Goal: Task Accomplishment & Management: Complete application form

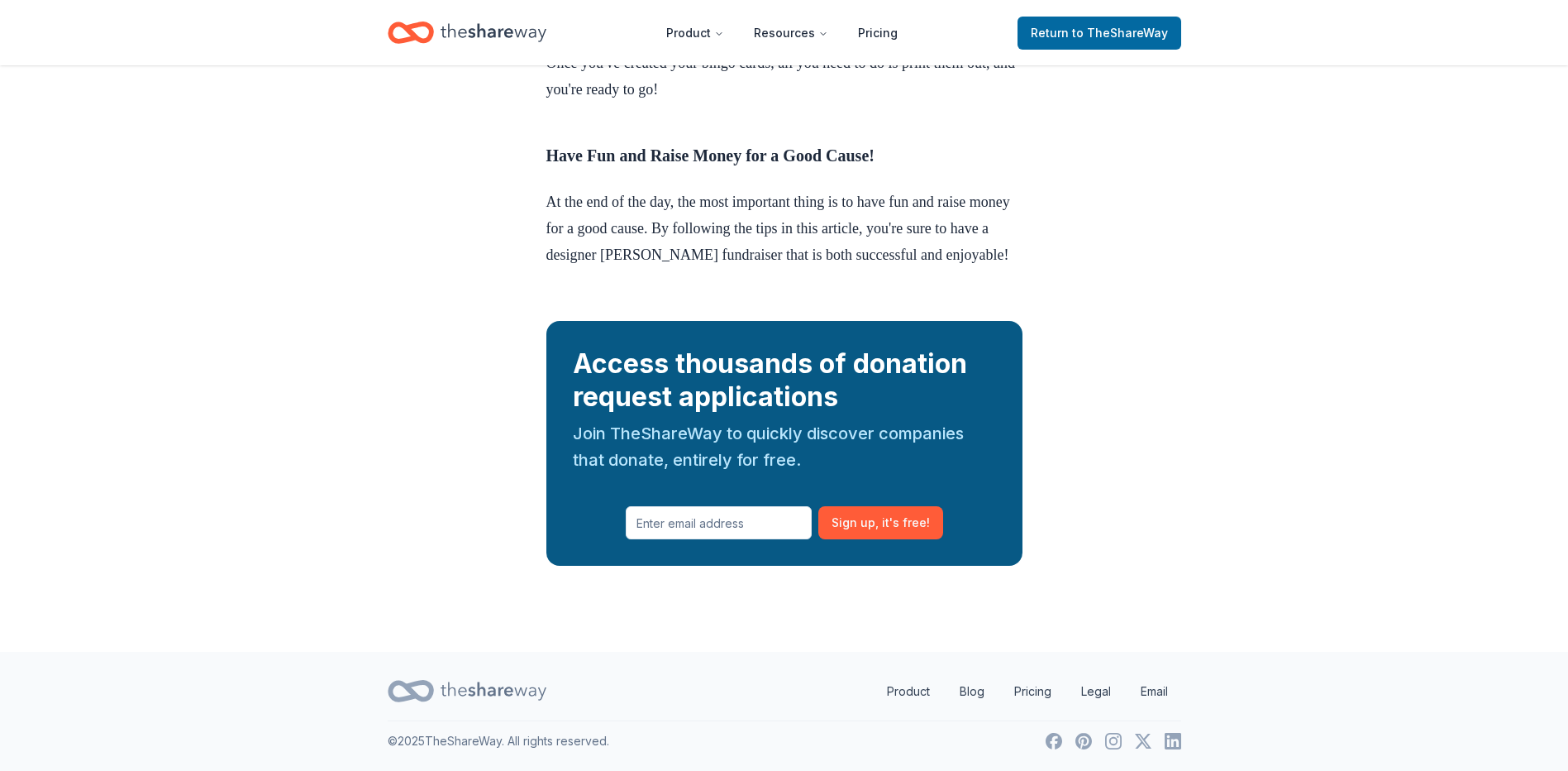
scroll to position [5640, 0]
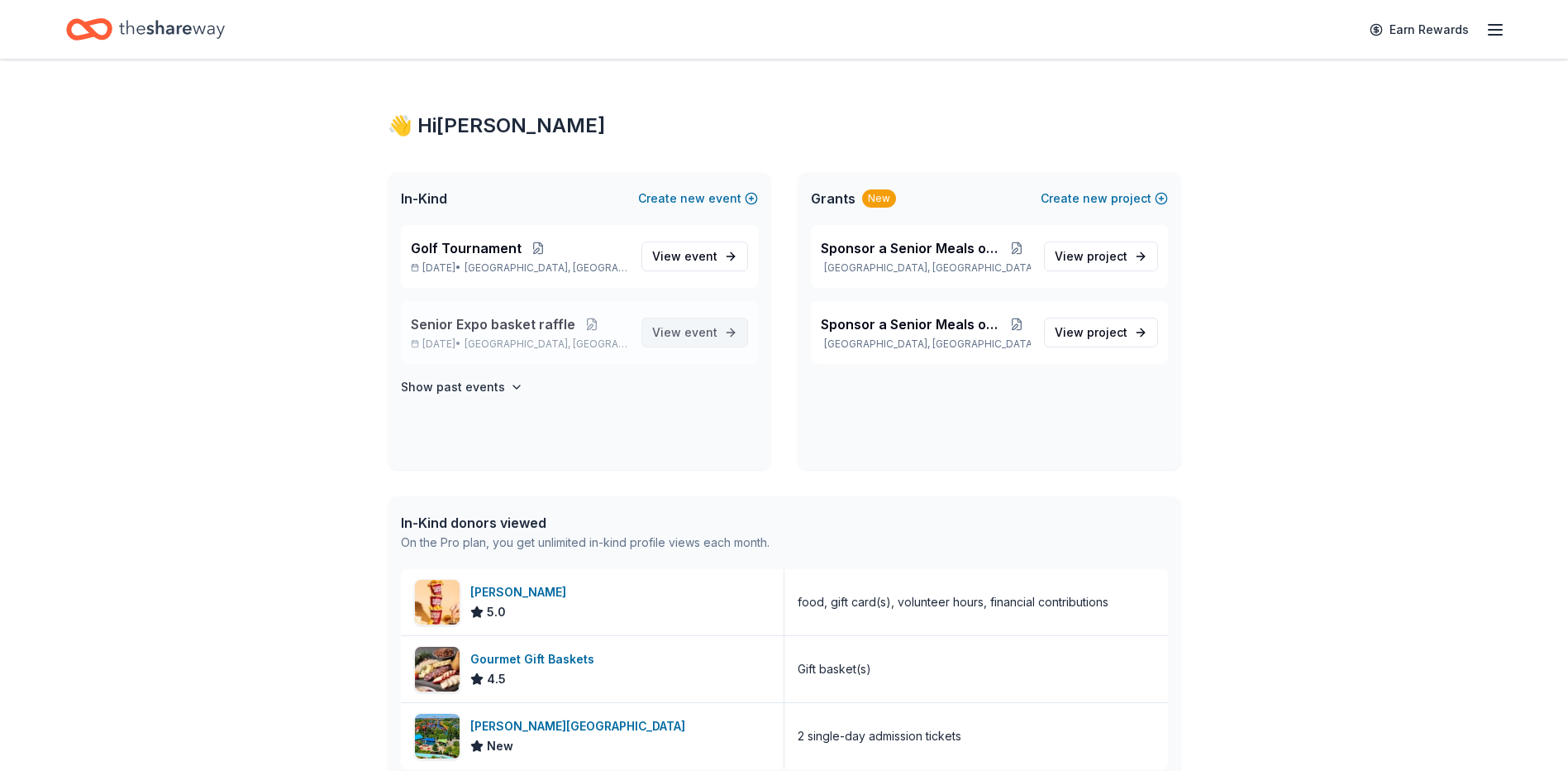
click at [691, 338] on span "event" at bounding box center [701, 331] width 33 height 14
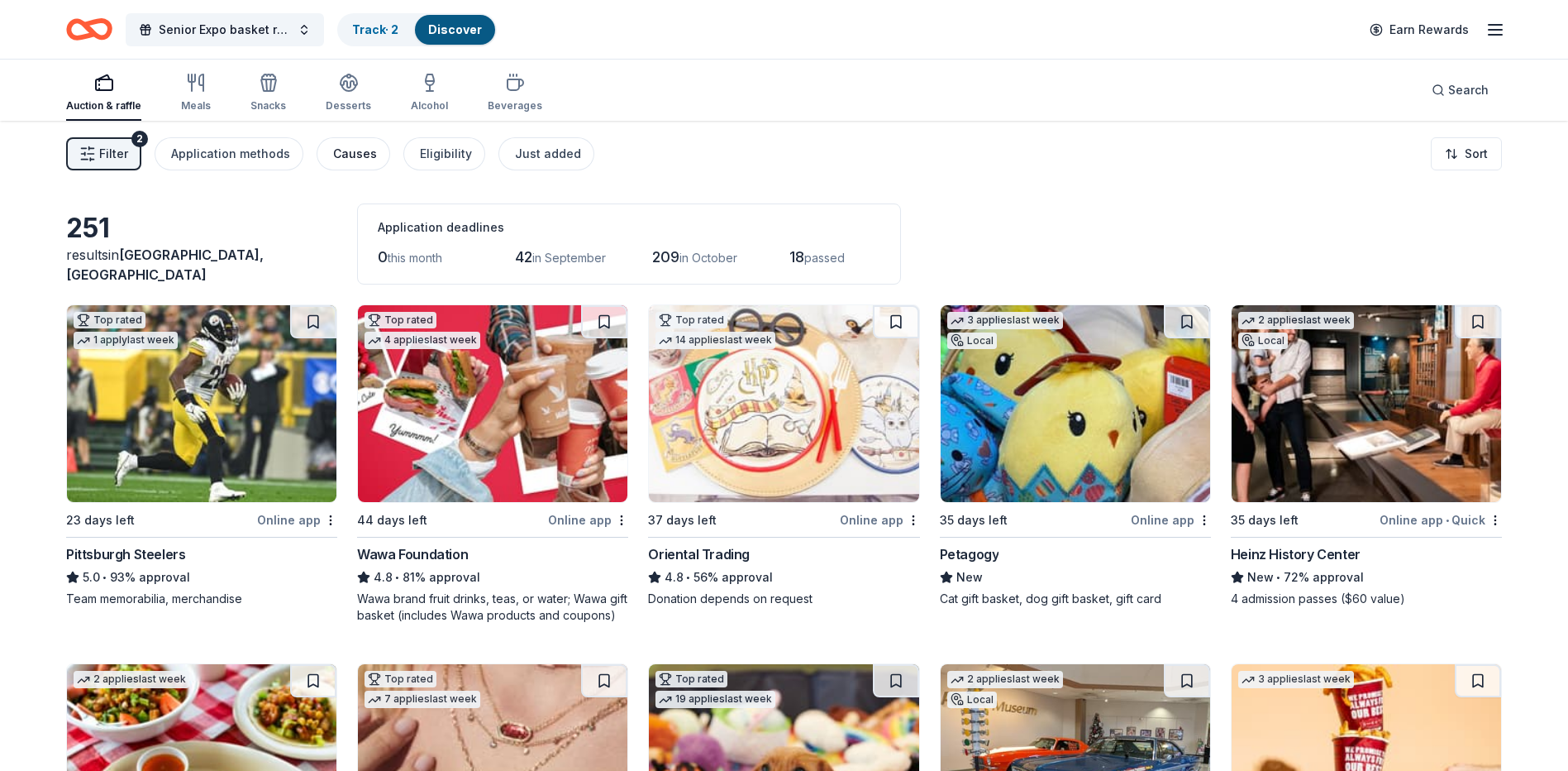
click at [369, 164] on button "Causes" at bounding box center [353, 153] width 74 height 33
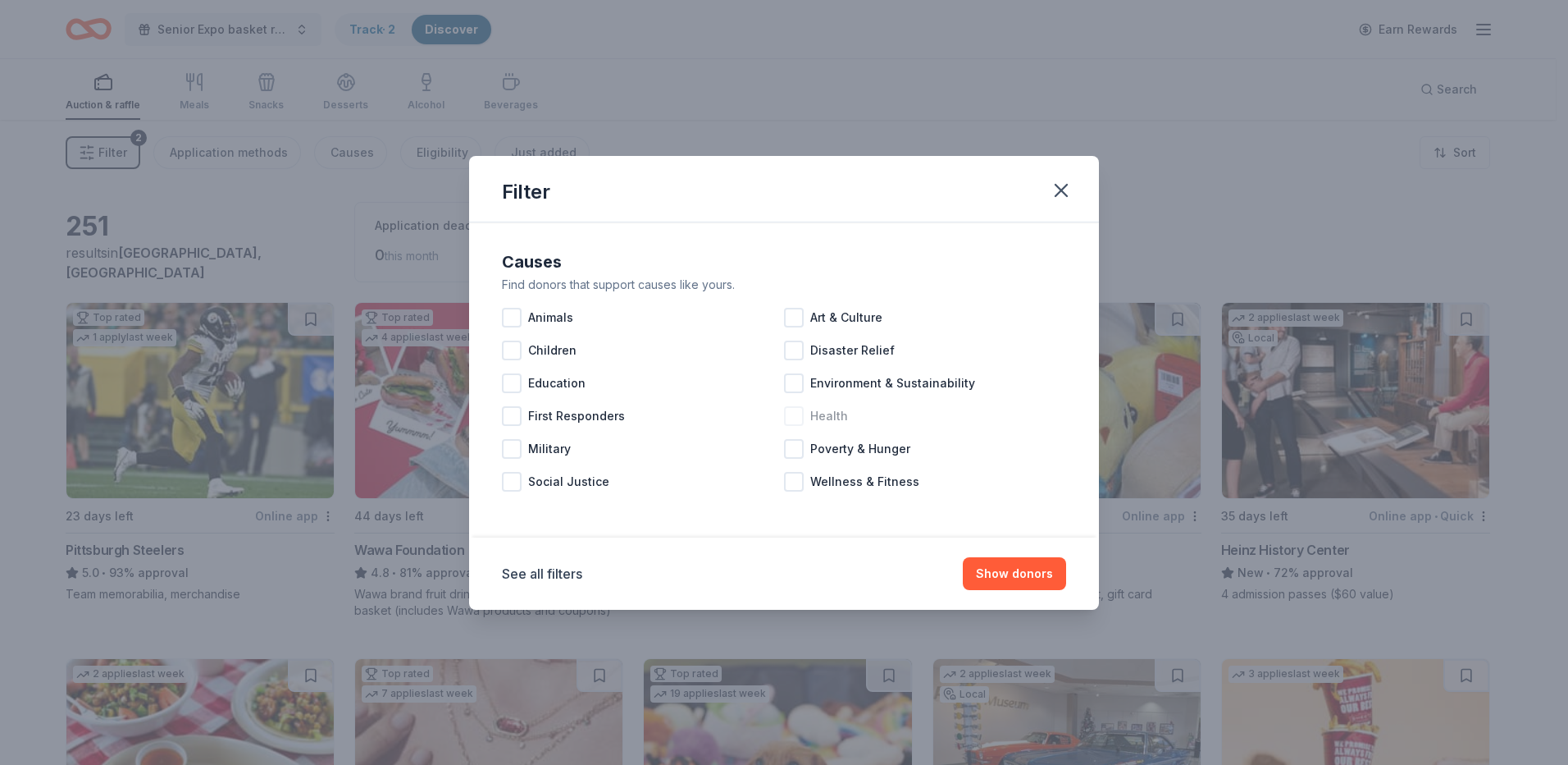
click at [821, 417] on span "Health" at bounding box center [829, 416] width 38 height 20
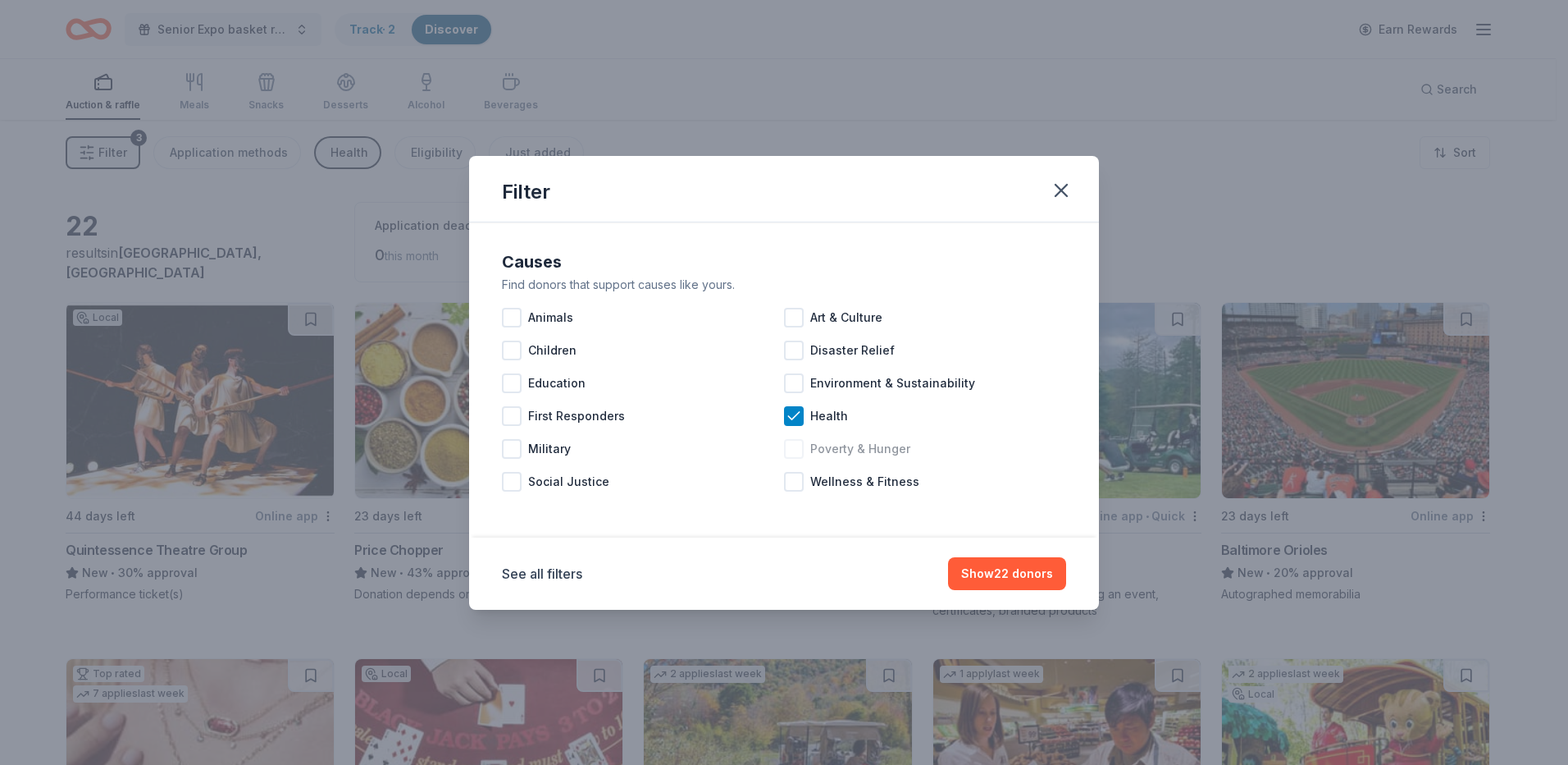
click at [796, 454] on div at bounding box center [794, 449] width 20 height 20
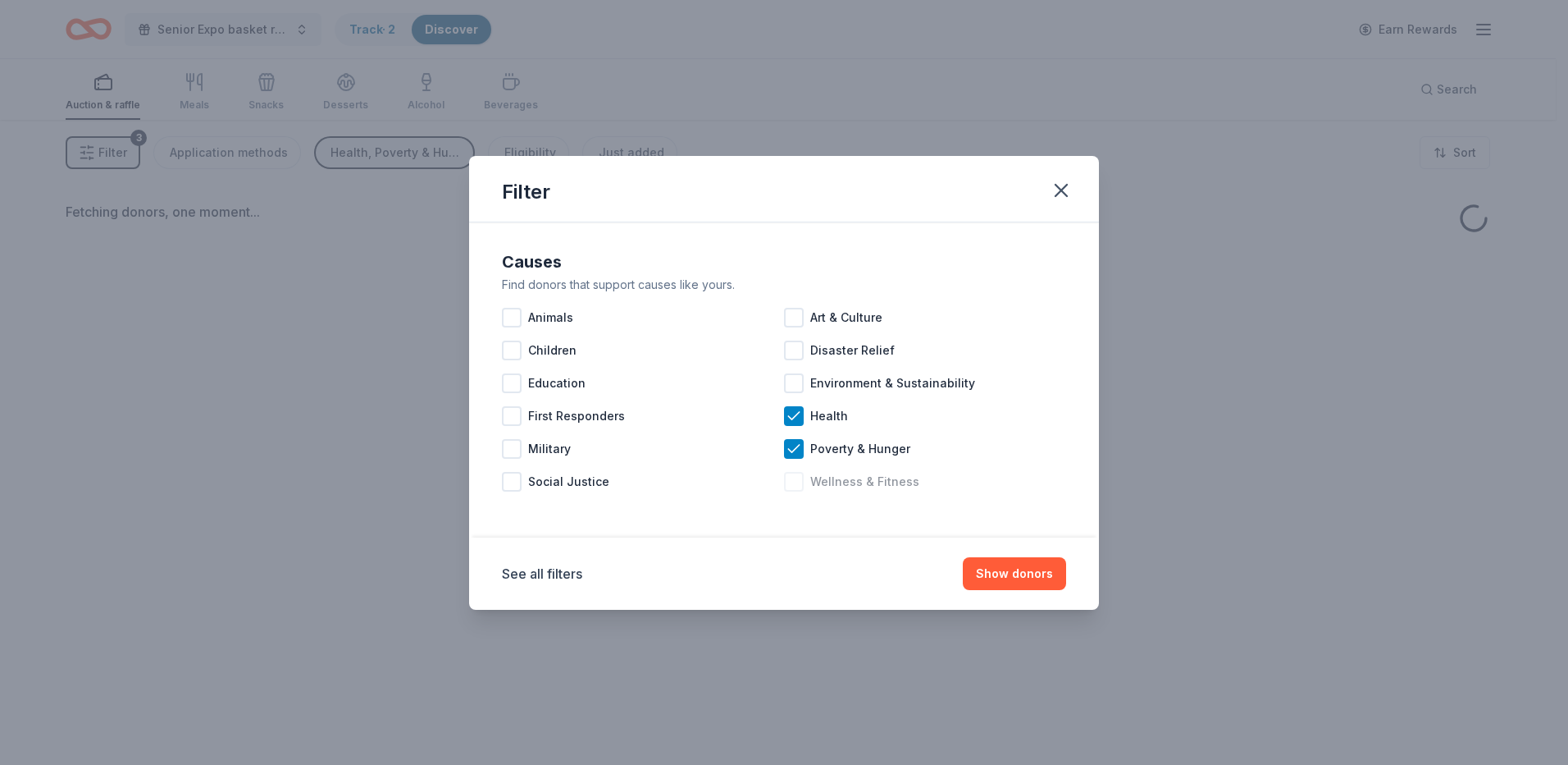
click at [800, 483] on div at bounding box center [794, 482] width 20 height 20
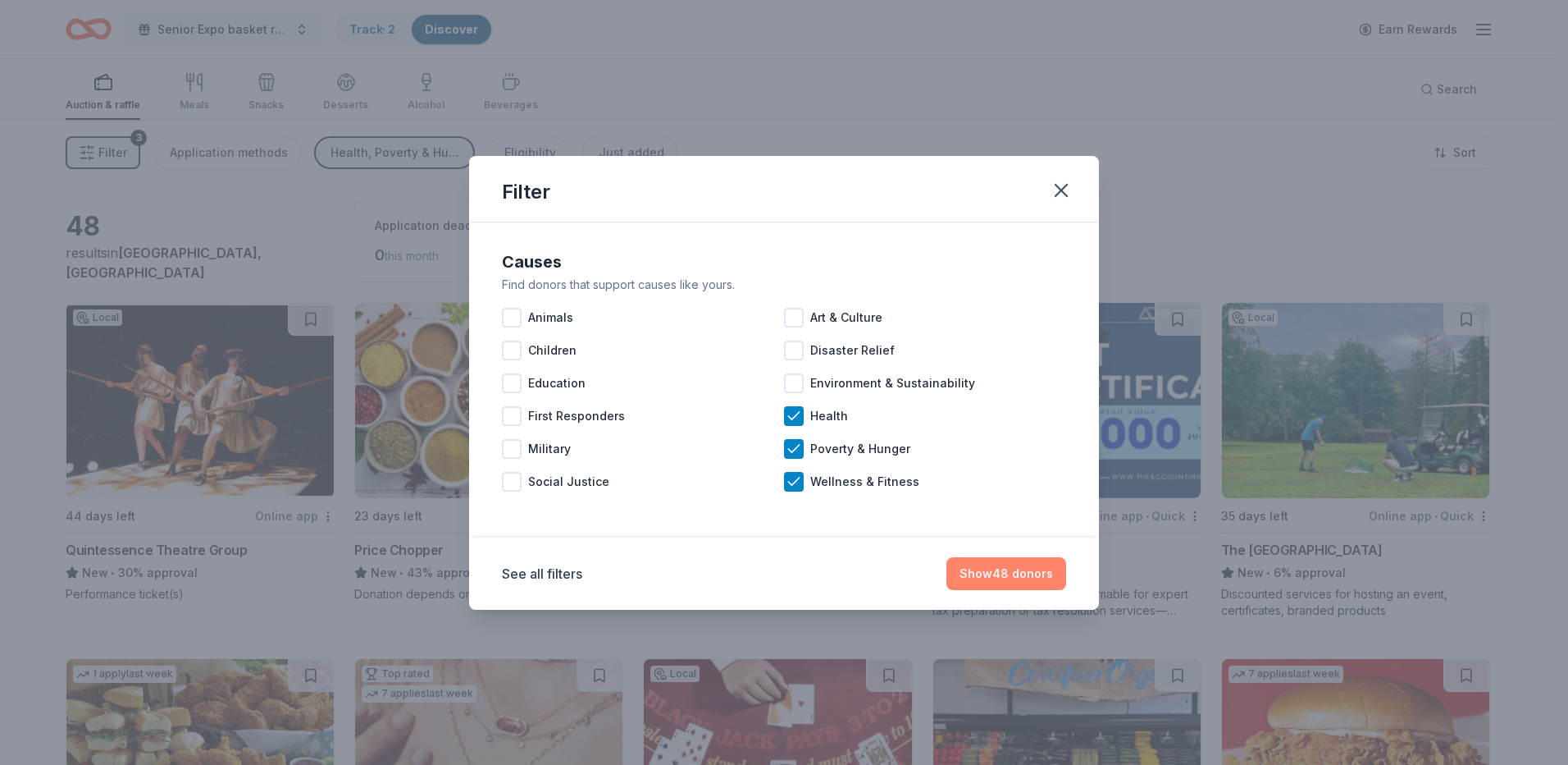
click at [1029, 581] on button "Show 48 donors" at bounding box center [1006, 573] width 119 height 33
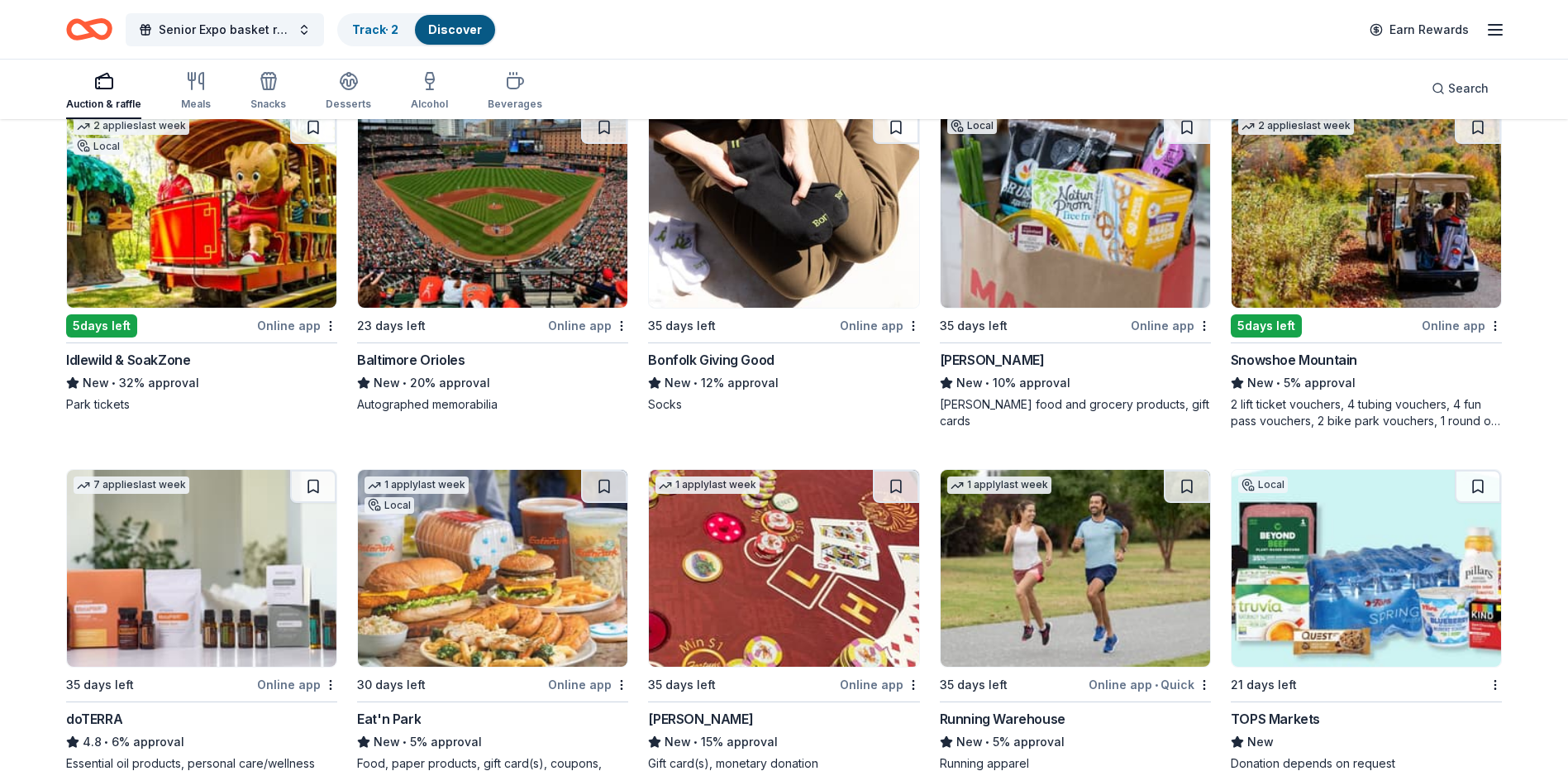
scroll to position [1062, 0]
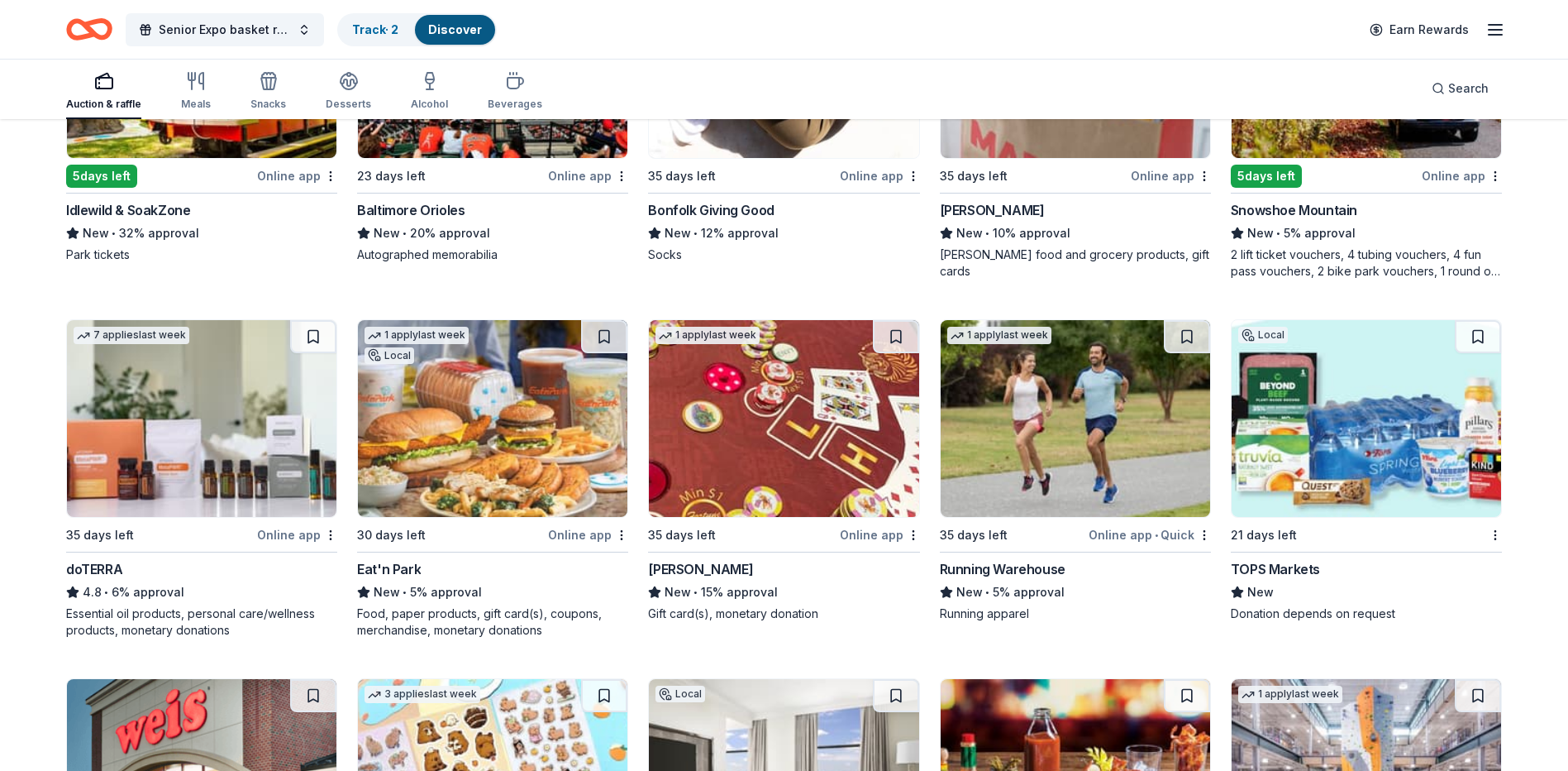
click at [449, 429] on img at bounding box center [492, 419] width 269 height 197
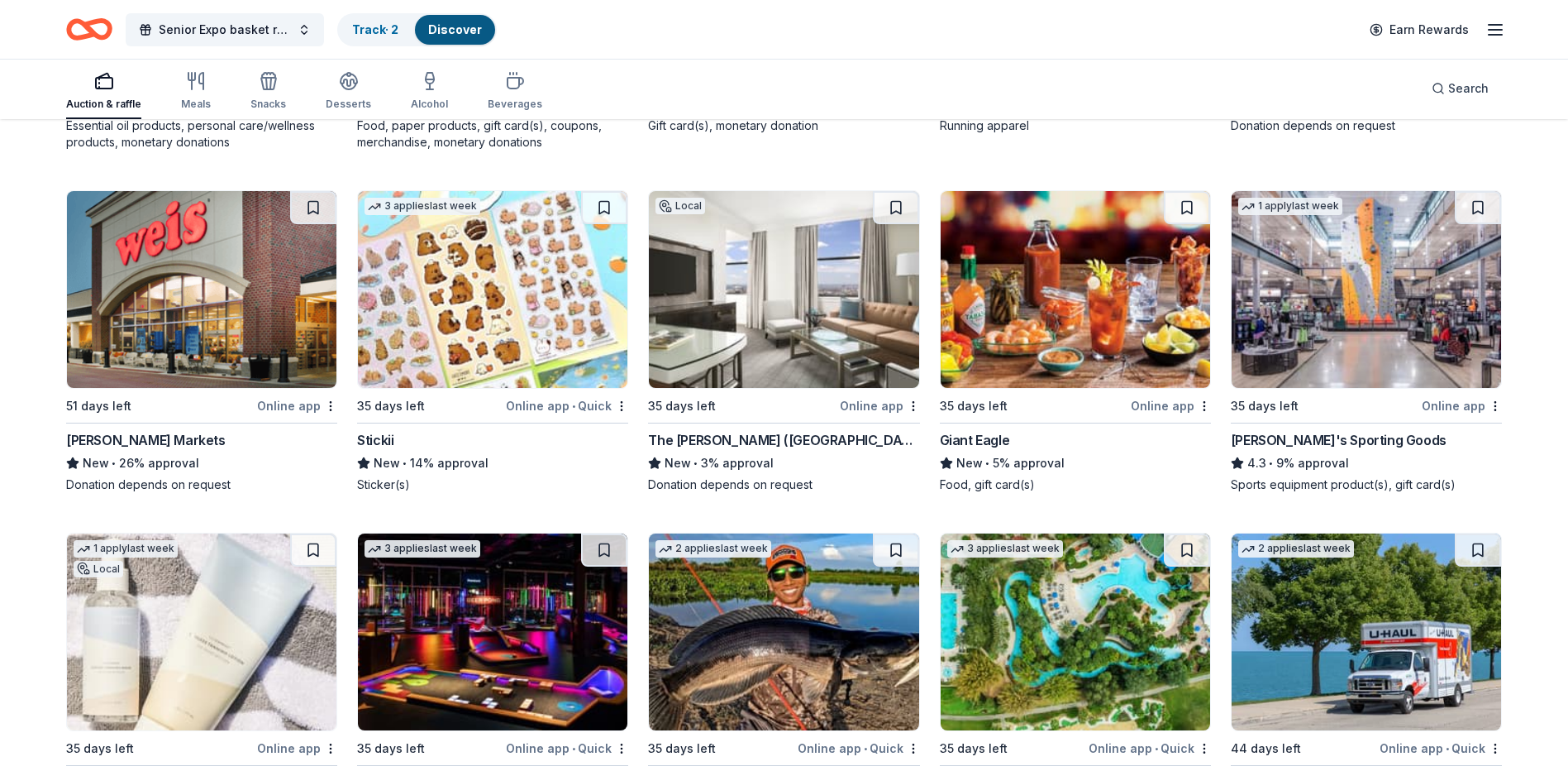
scroll to position [1558, 0]
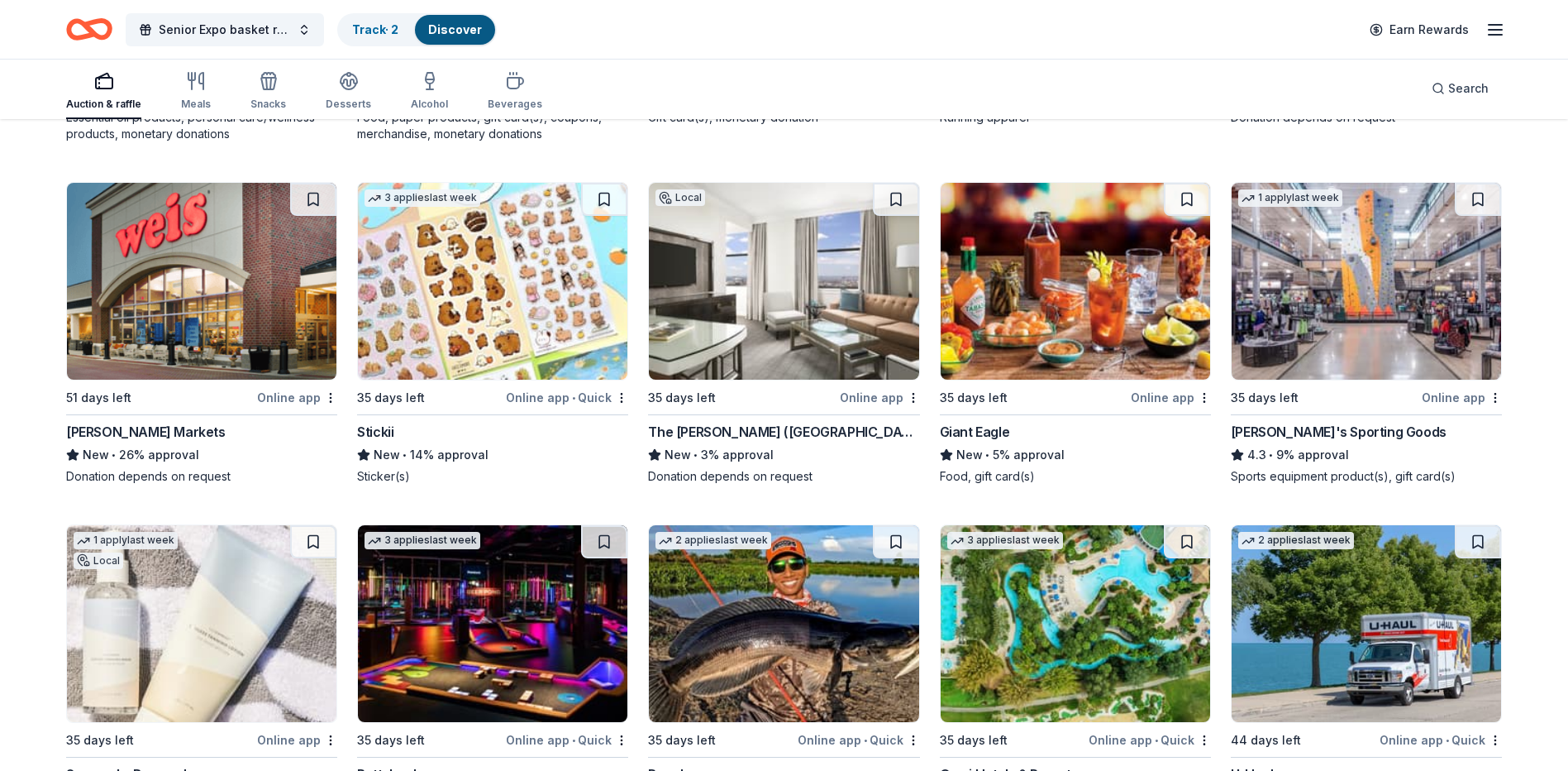
click at [1373, 292] on img at bounding box center [1366, 281] width 269 height 197
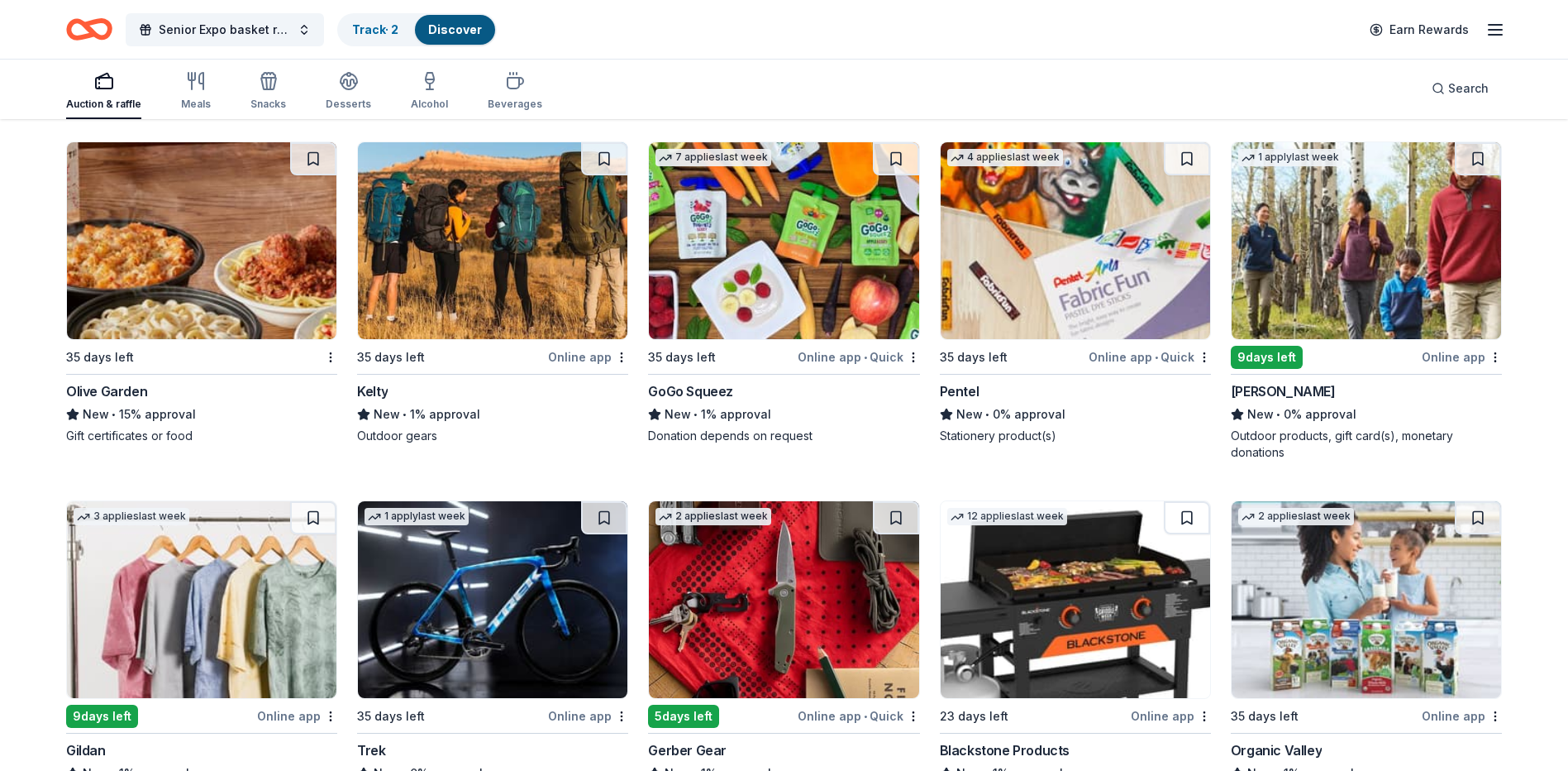
scroll to position [2811, 0]
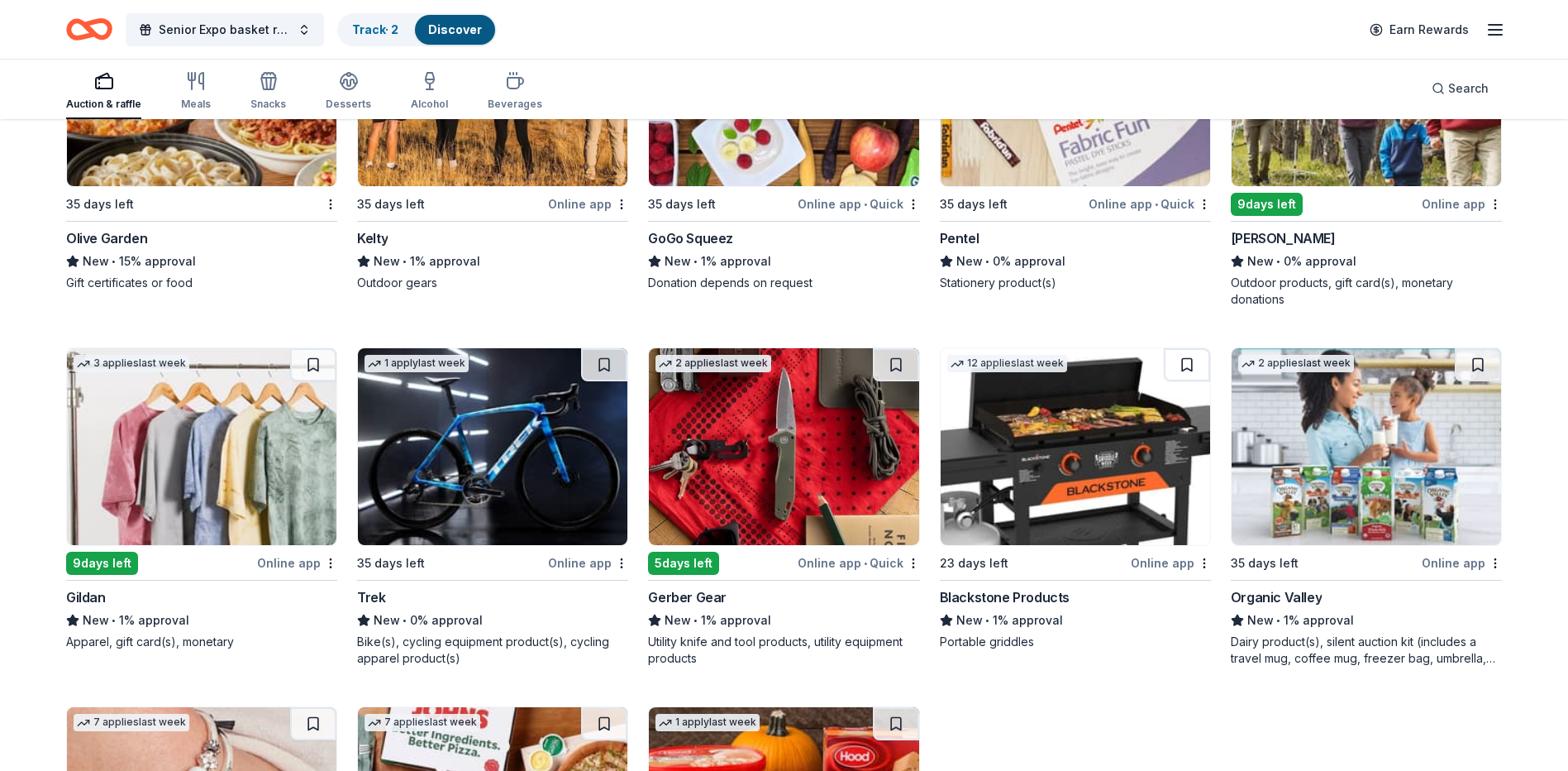
click at [1112, 489] on img at bounding box center [1075, 446] width 269 height 197
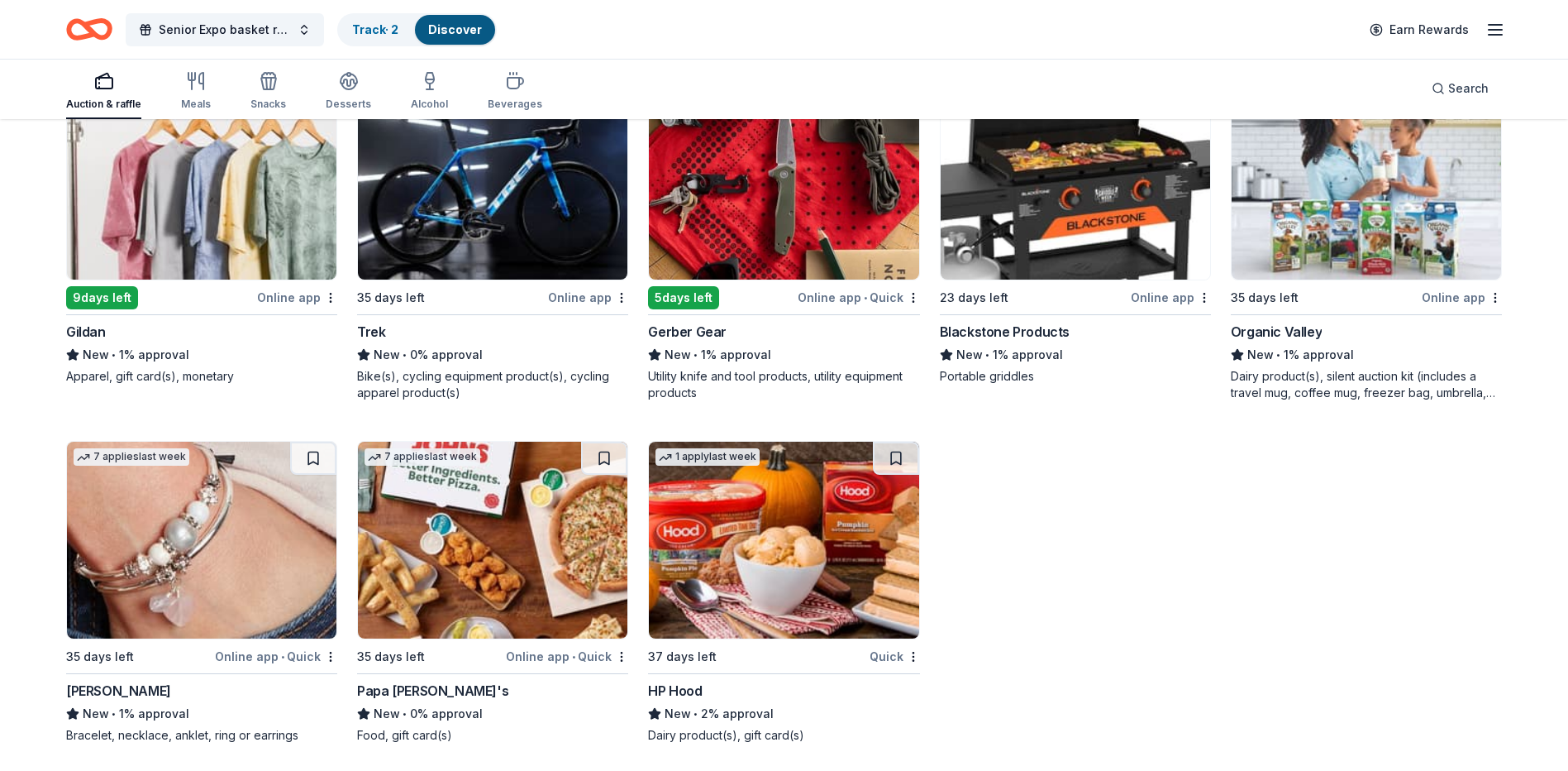
scroll to position [3082, 0]
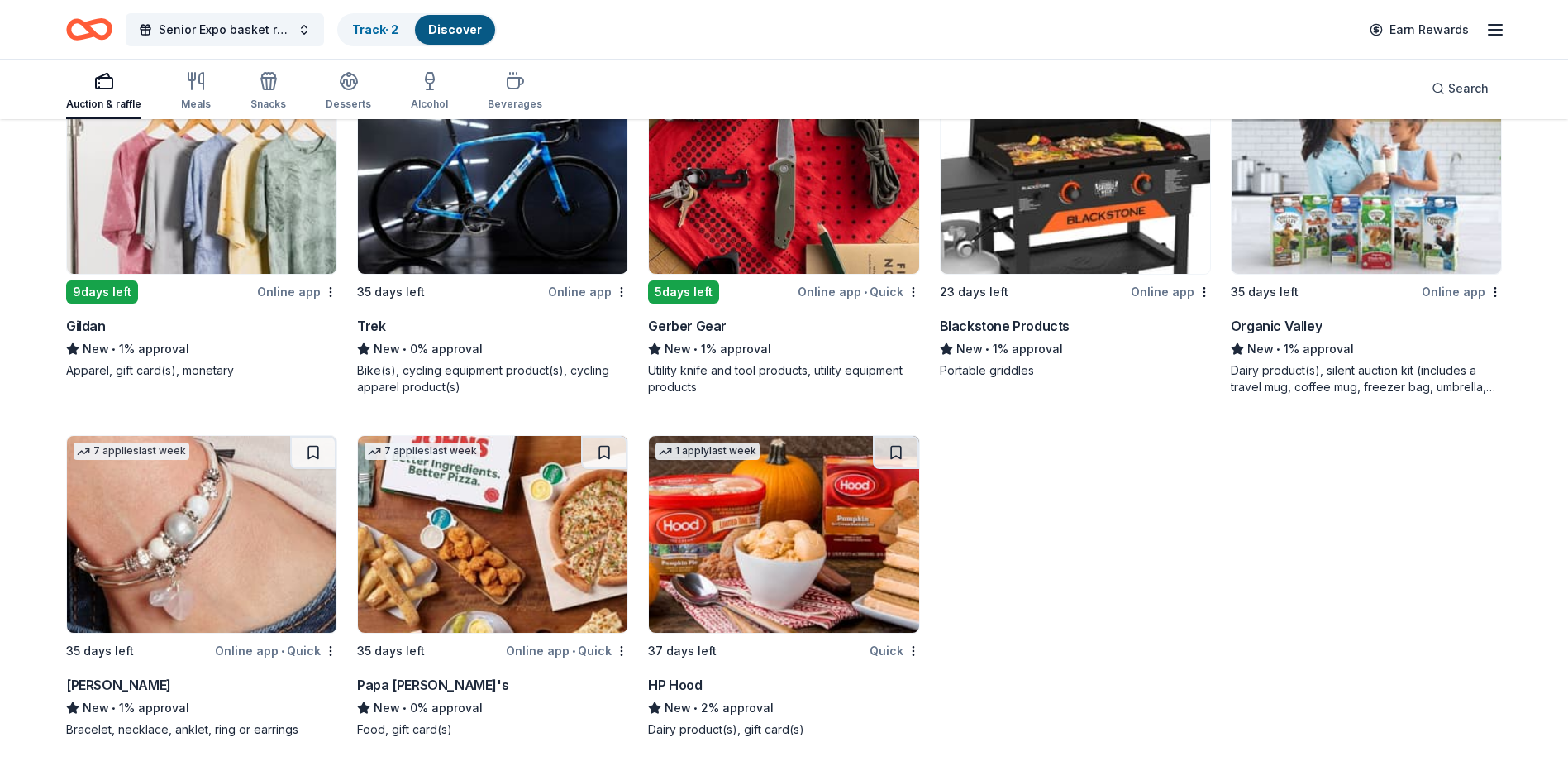
click at [403, 655] on div "35 days left" at bounding box center [390, 651] width 67 height 20
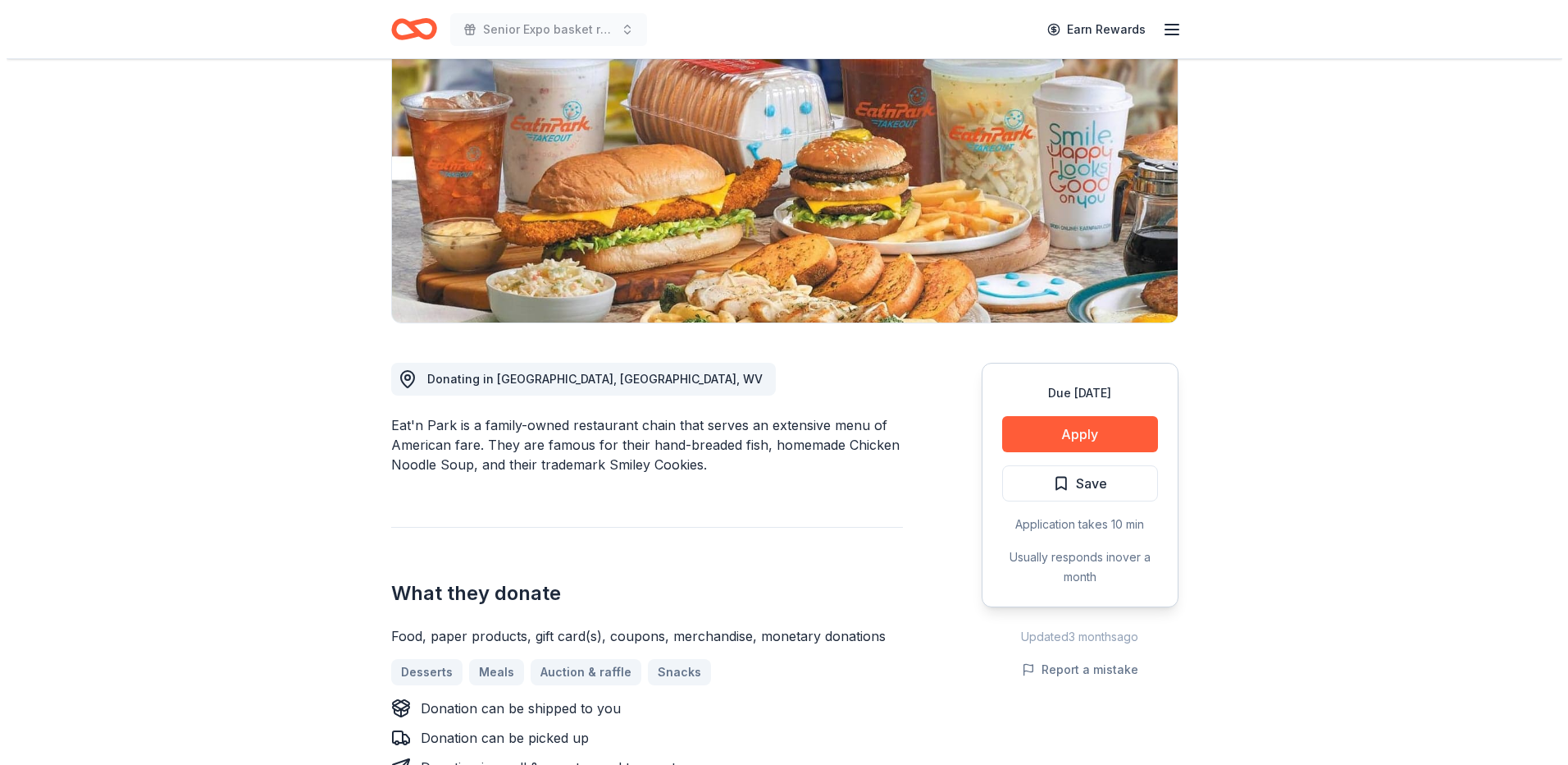
scroll to position [328, 0]
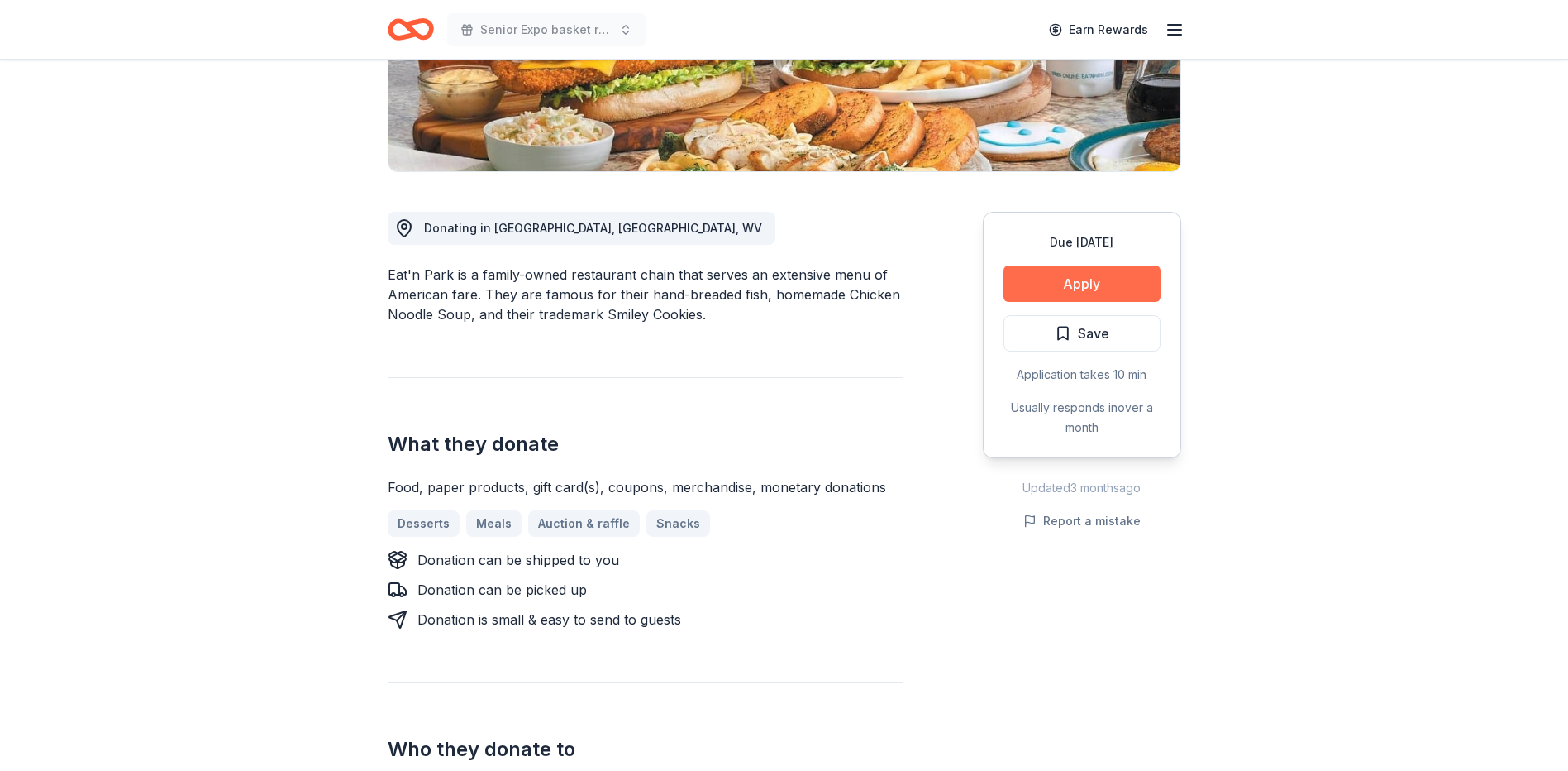
click at [1103, 290] on button "Apply" at bounding box center [1082, 284] width 157 height 36
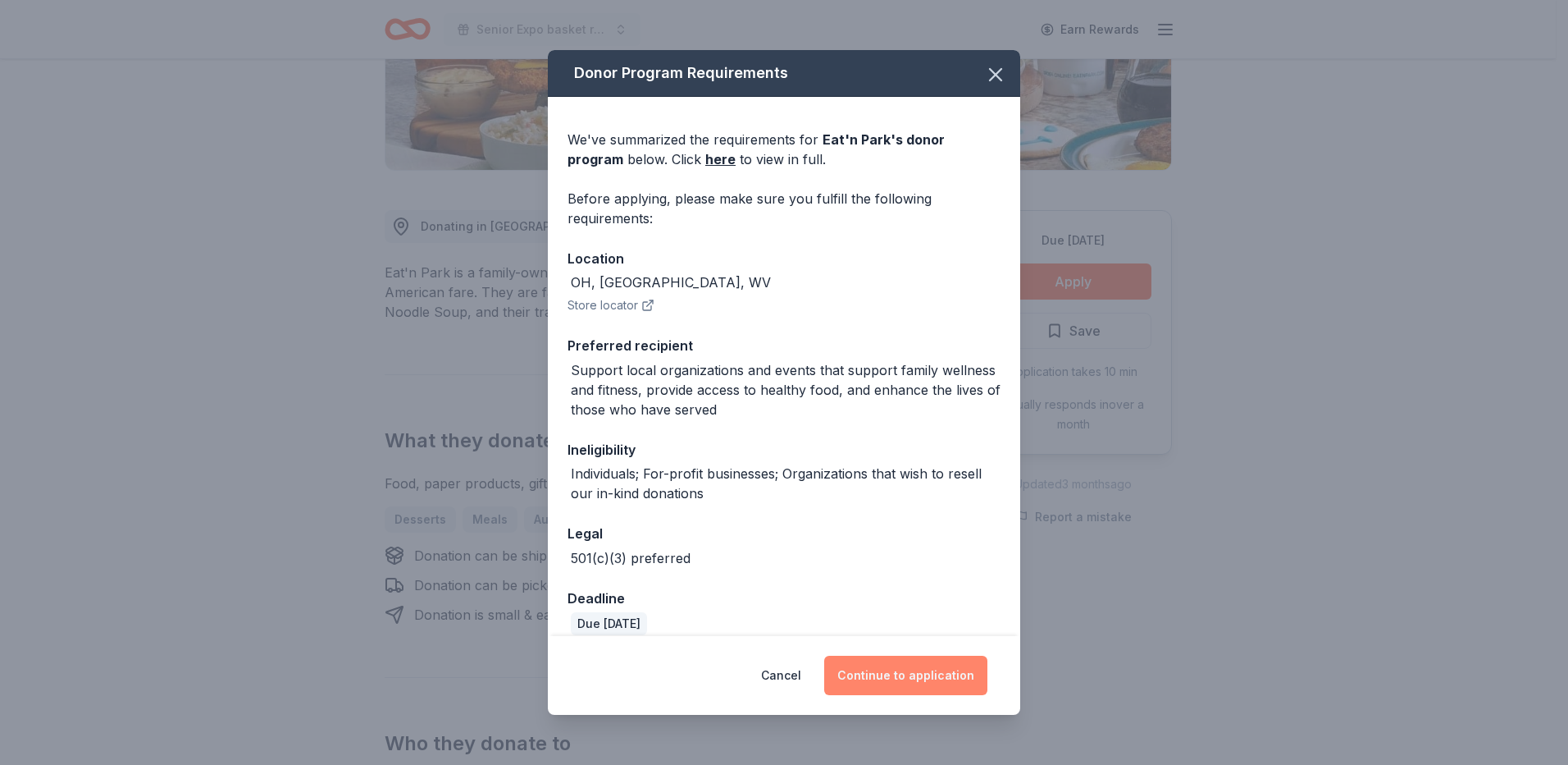
click at [864, 677] on button "Continue to application" at bounding box center [906, 674] width 163 height 39
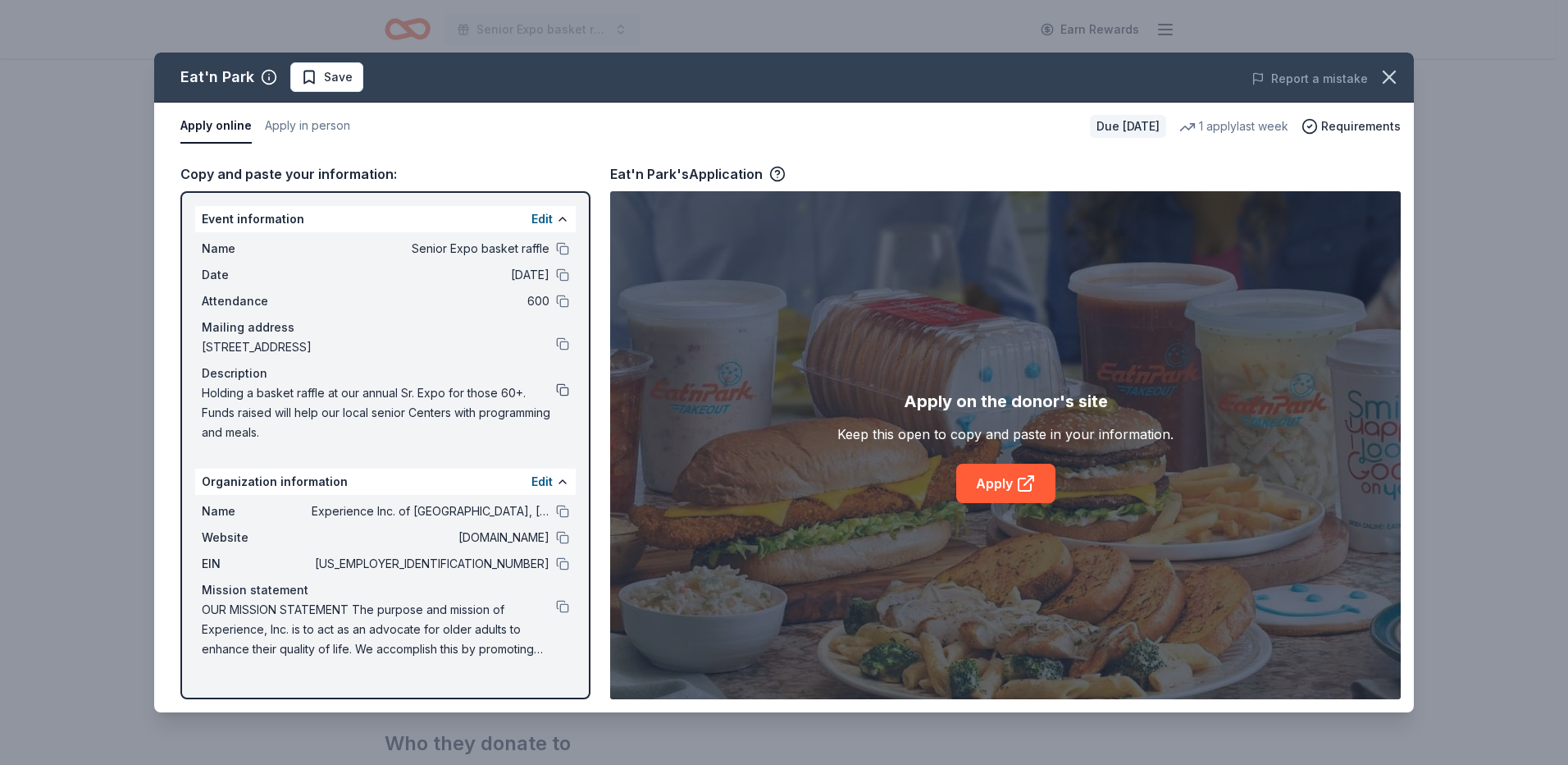
click at [556, 389] on button at bounding box center [562, 389] width 13 height 13
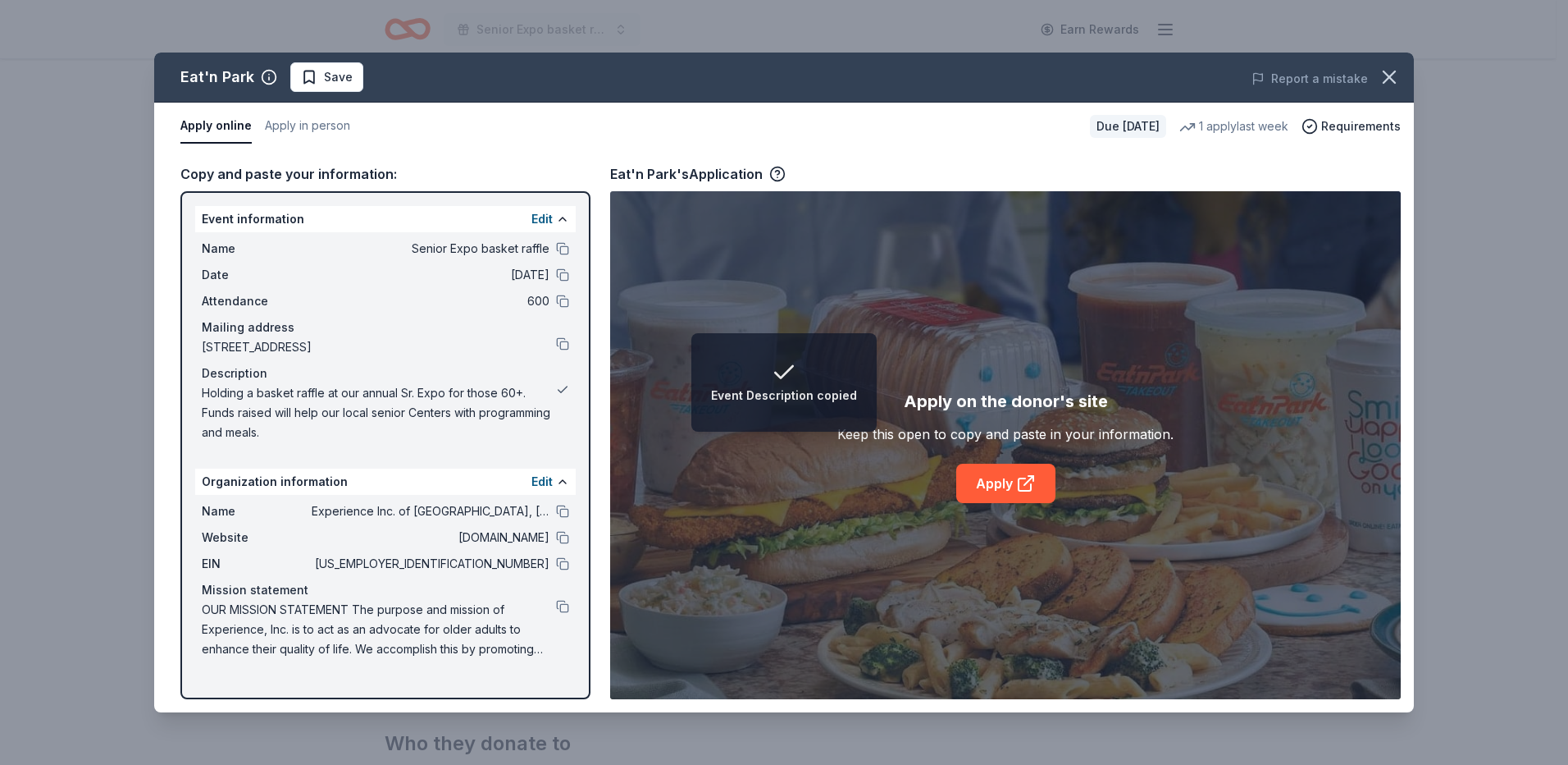
click at [556, 389] on button at bounding box center [562, 389] width 13 height 13
click at [538, 217] on button "Edit" at bounding box center [542, 219] width 22 height 20
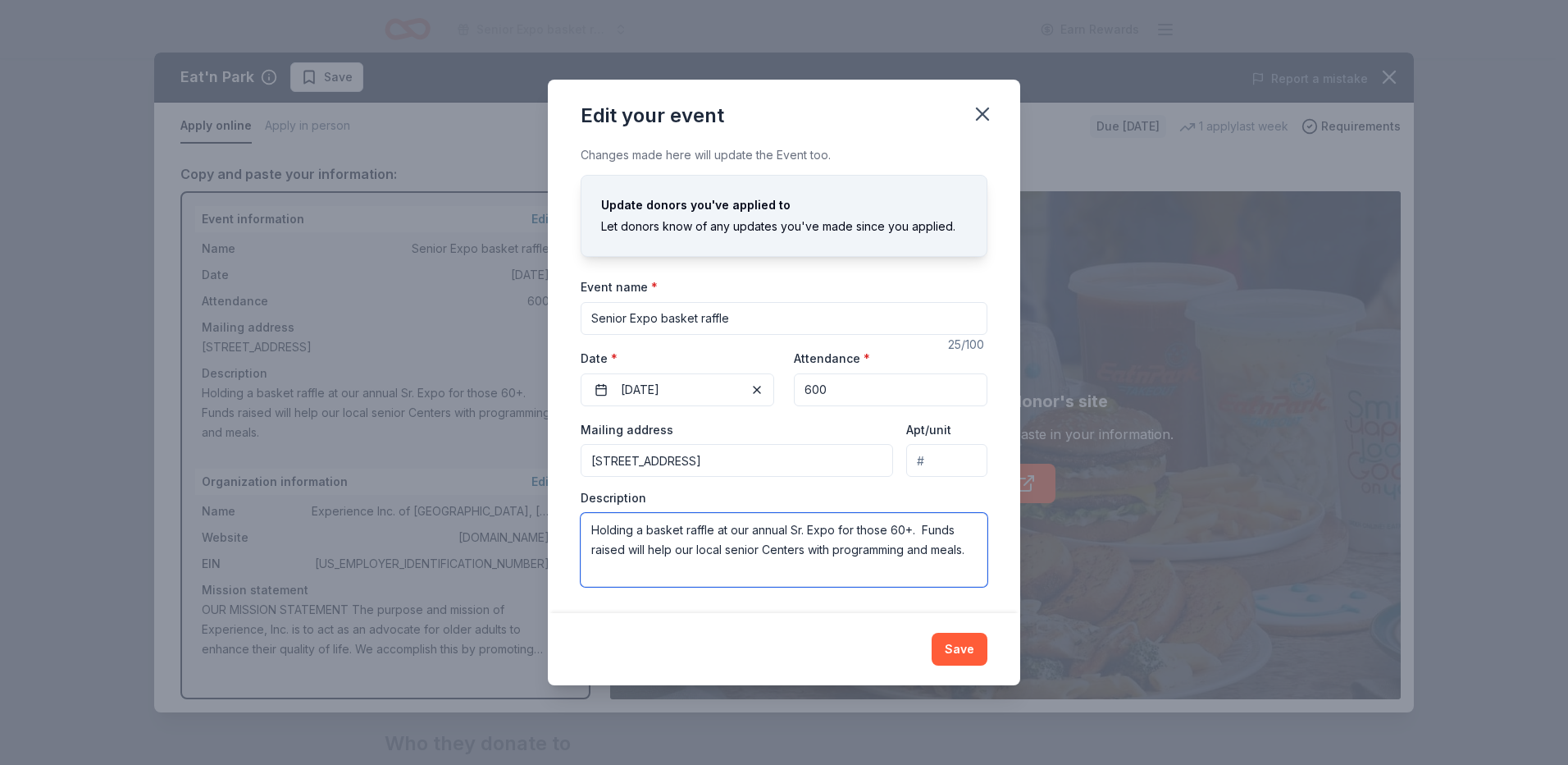
drag, startPoint x: 836, startPoint y: 551, endPoint x: 904, endPoint y: 553, distance: 68.0
click at [904, 553] on textarea "Holding a basket raffle at our annual Sr. Expo for those 60+. Funds raised will…" at bounding box center [784, 550] width 406 height 74
type textarea "Holding a basket raffle at our annual Sr. Expo for those 60+. Funds raised will…"
click at [952, 653] on button "Save" at bounding box center [959, 649] width 56 height 33
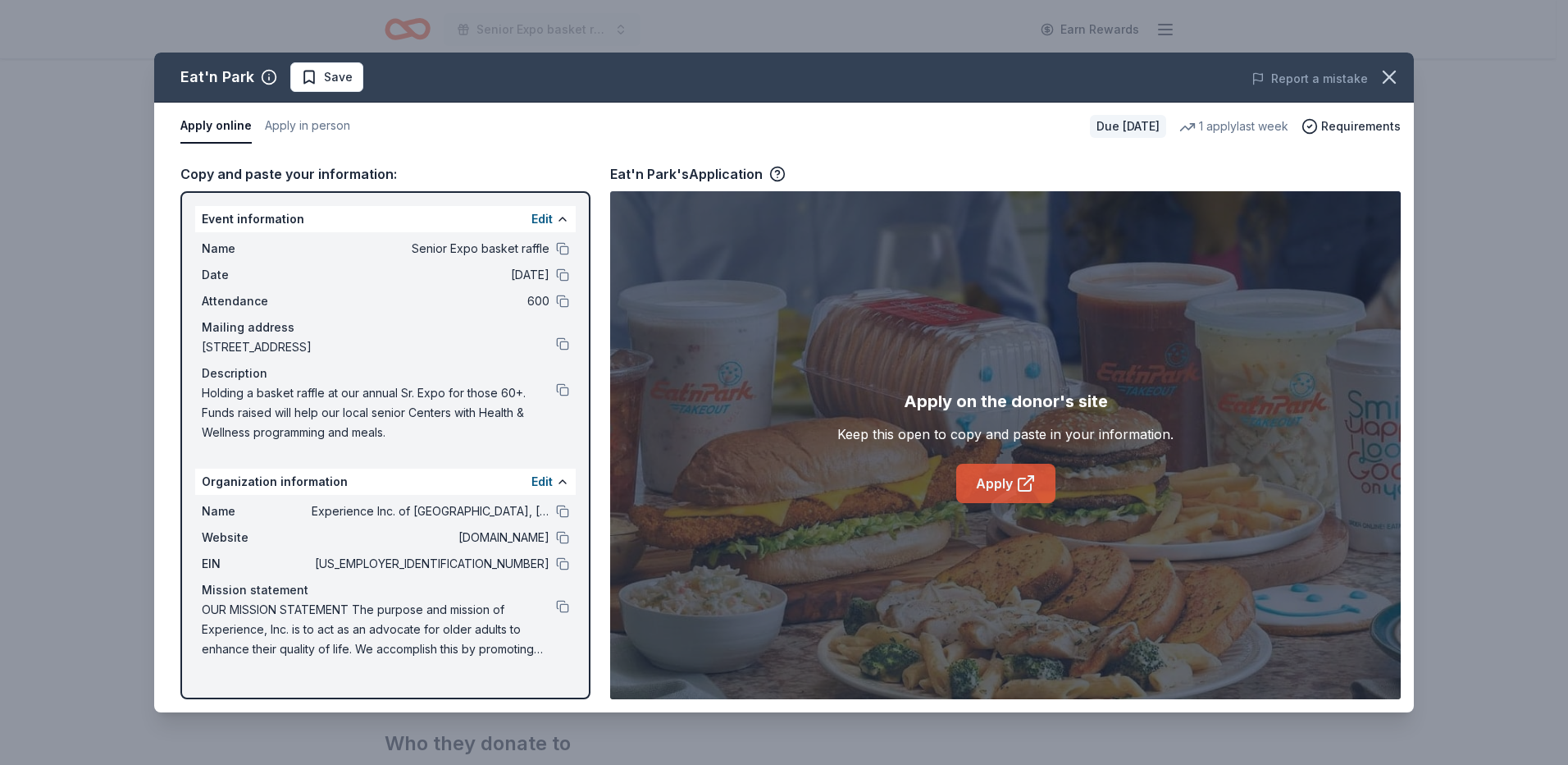
click at [1004, 475] on link "Apply" at bounding box center [1006, 483] width 100 height 39
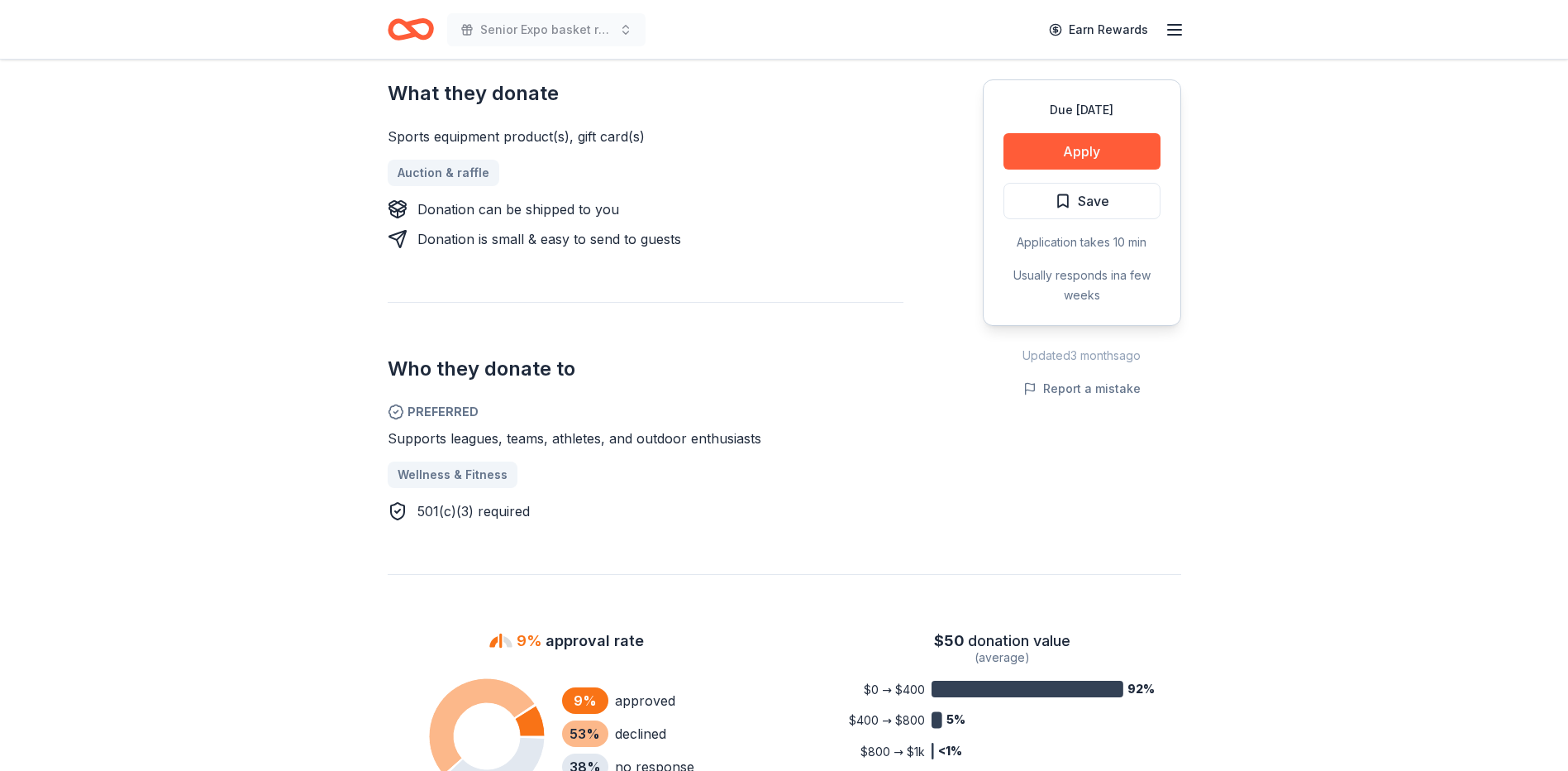
scroll to position [578, 0]
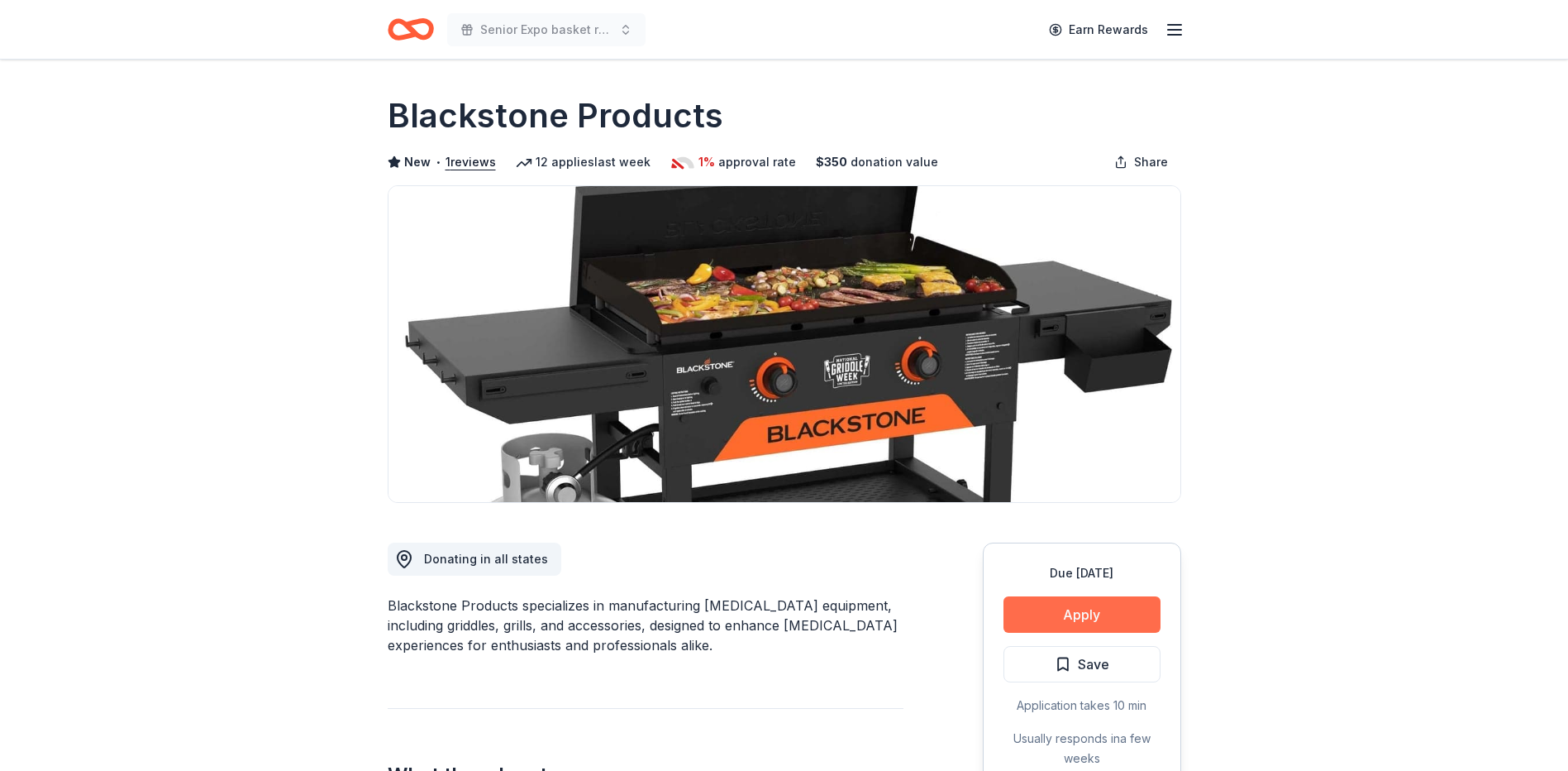
click at [1025, 612] on button "Apply" at bounding box center [1082, 614] width 157 height 36
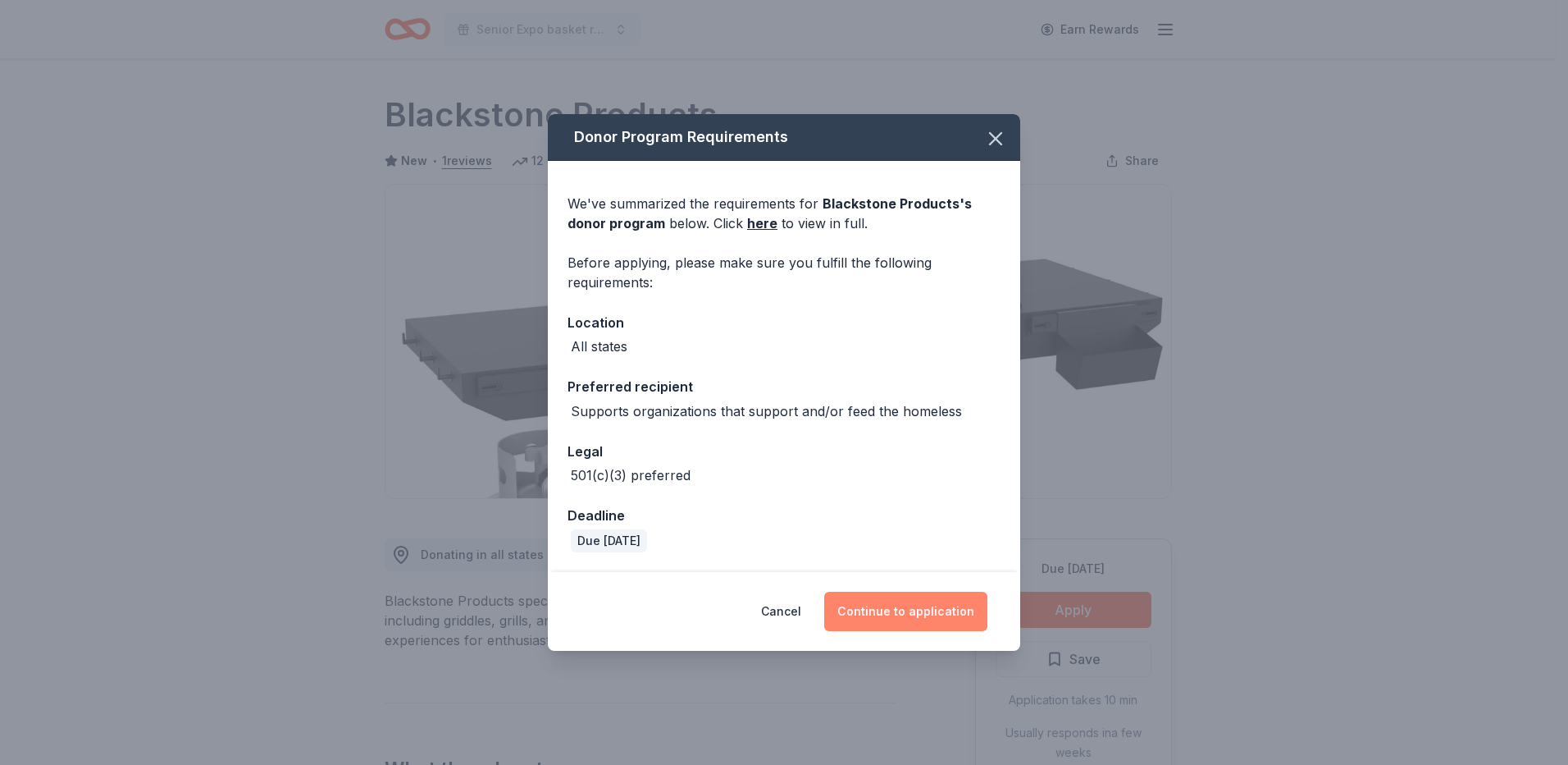
click at [938, 622] on button "Continue to application" at bounding box center [906, 610] width 163 height 39
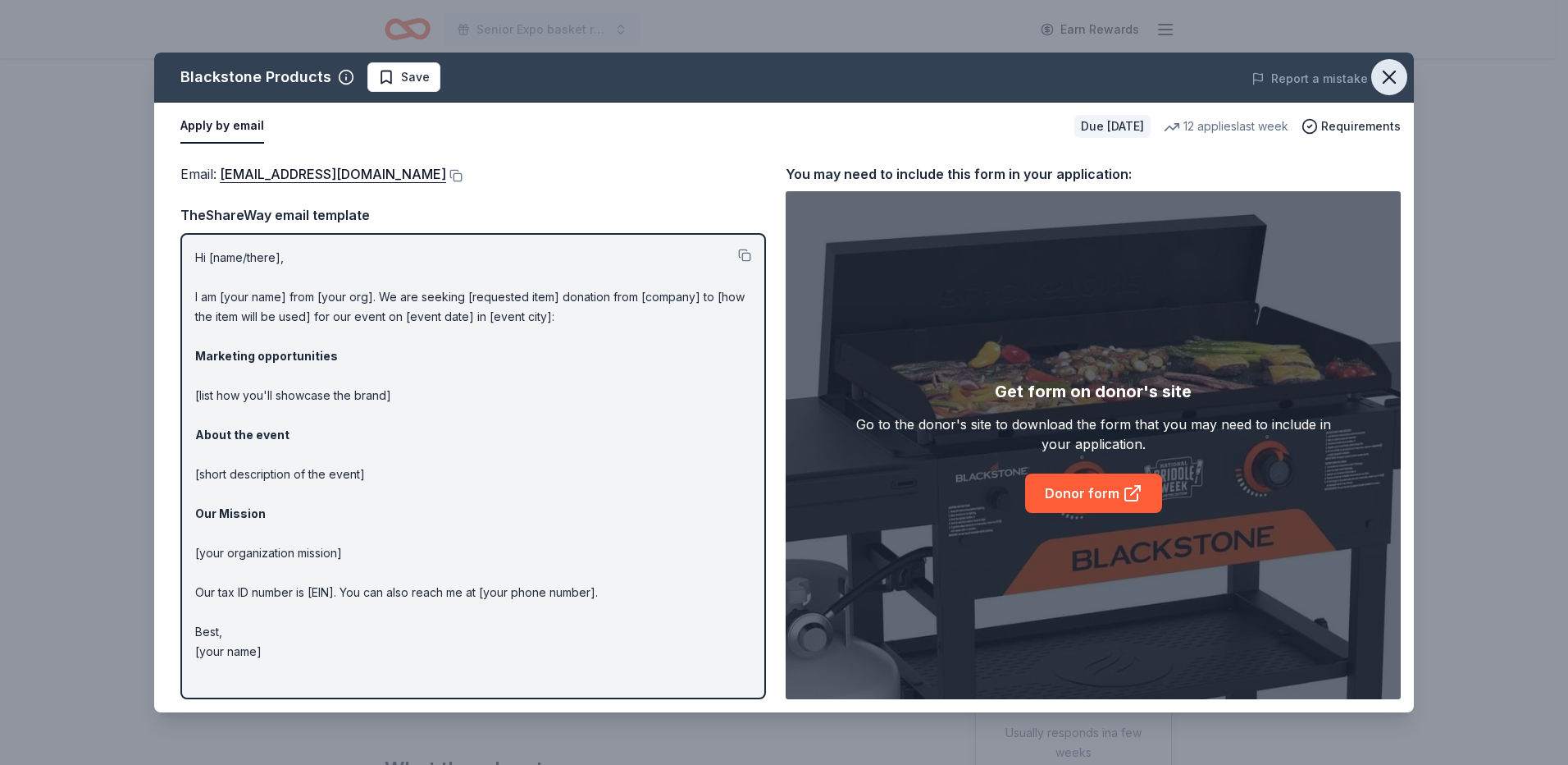
click at [1398, 70] on icon "button" at bounding box center [1388, 76] width 23 height 23
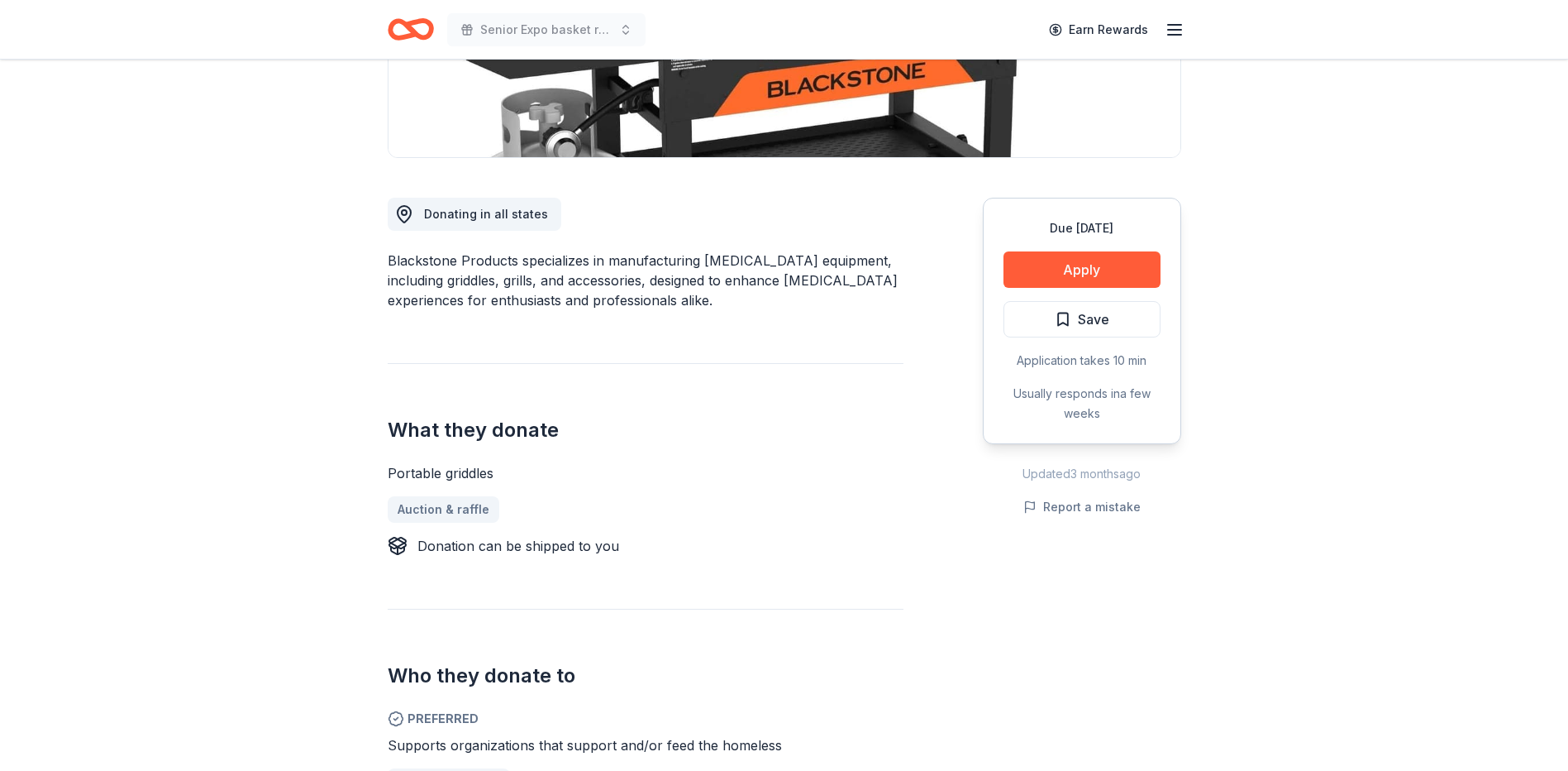
scroll to position [413, 0]
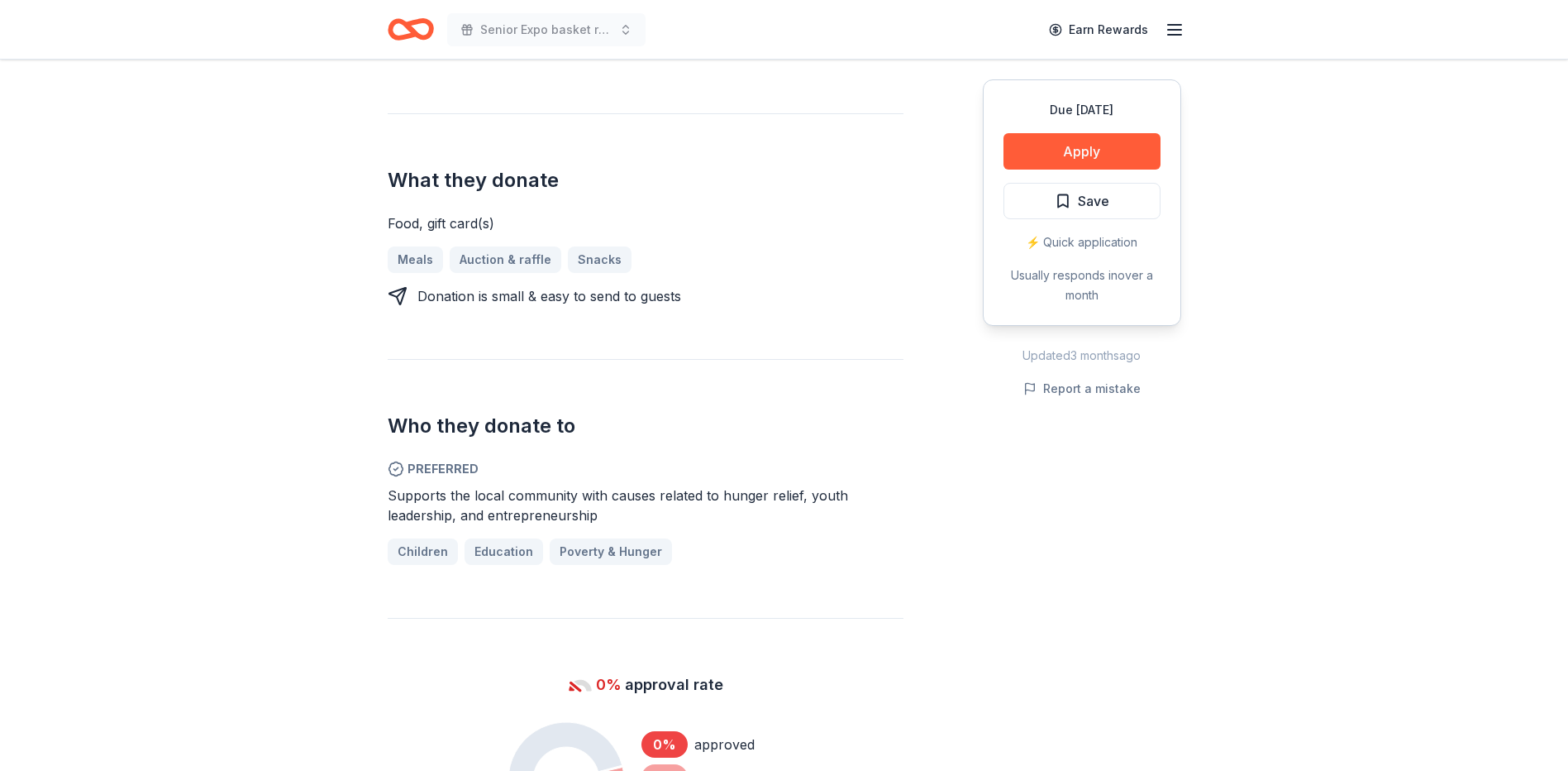
scroll to position [662, 0]
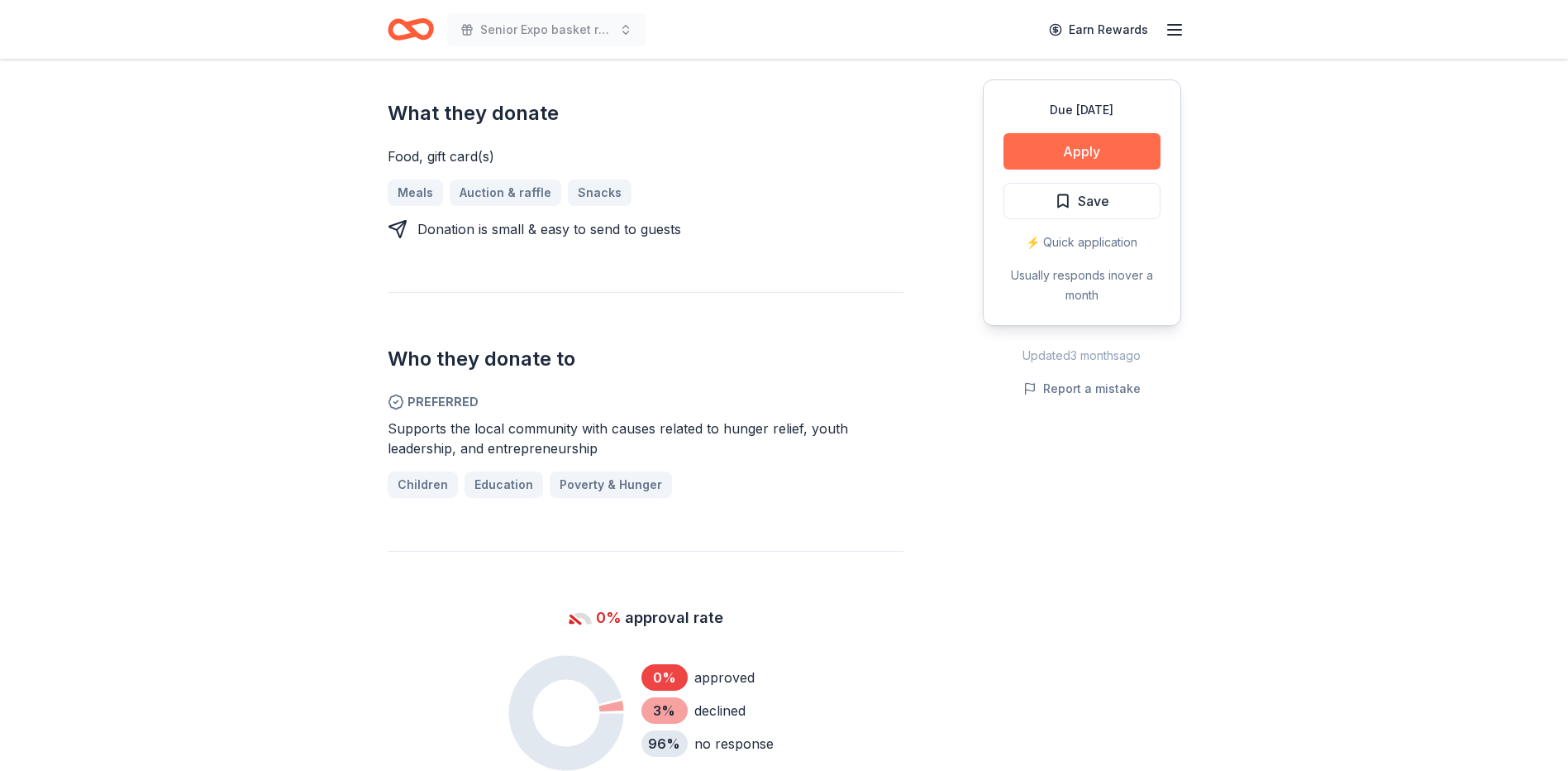
click at [1071, 154] on button "Apply" at bounding box center [1082, 151] width 157 height 36
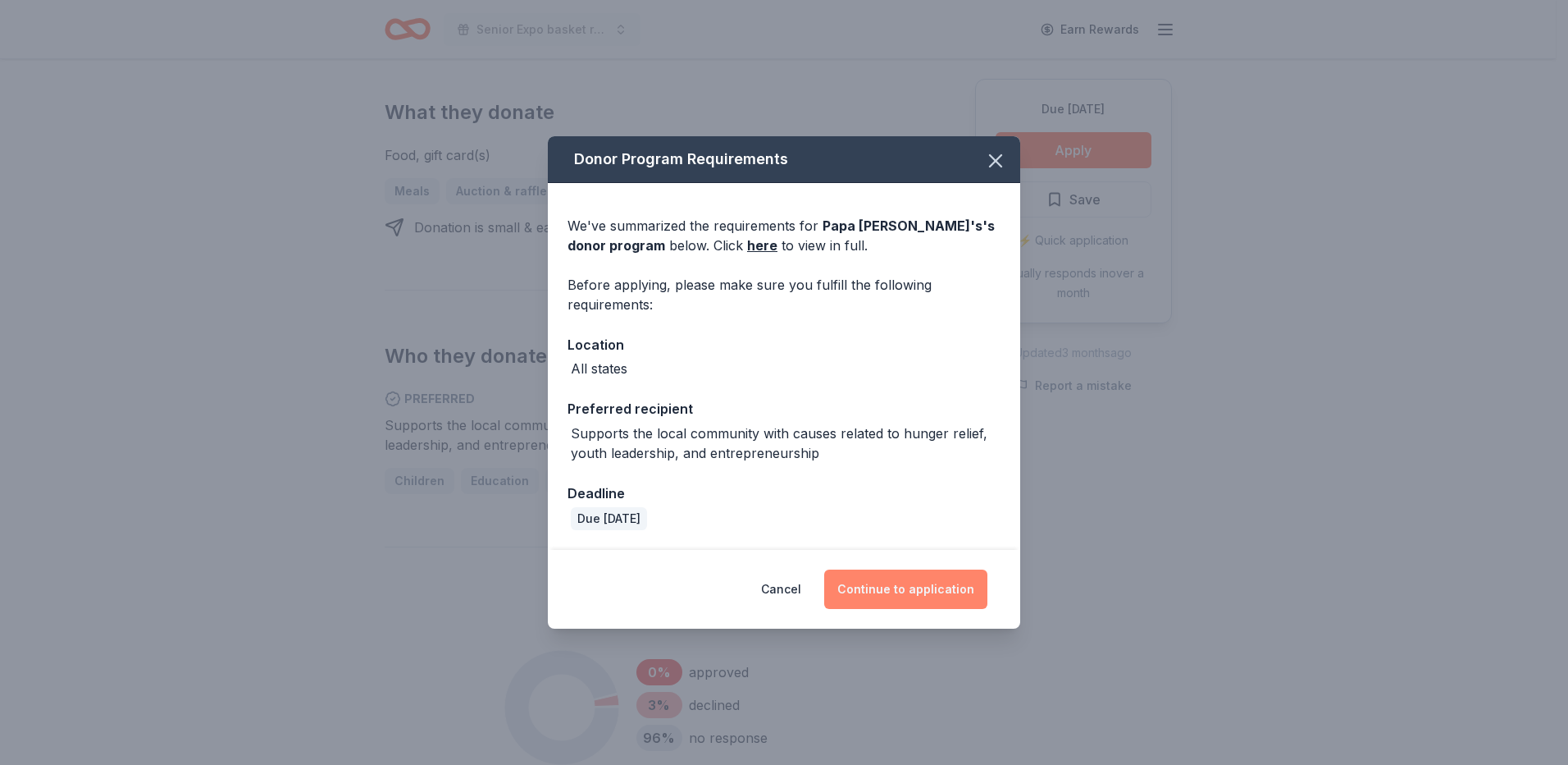
click at [936, 599] on button "Continue to application" at bounding box center [906, 588] width 163 height 39
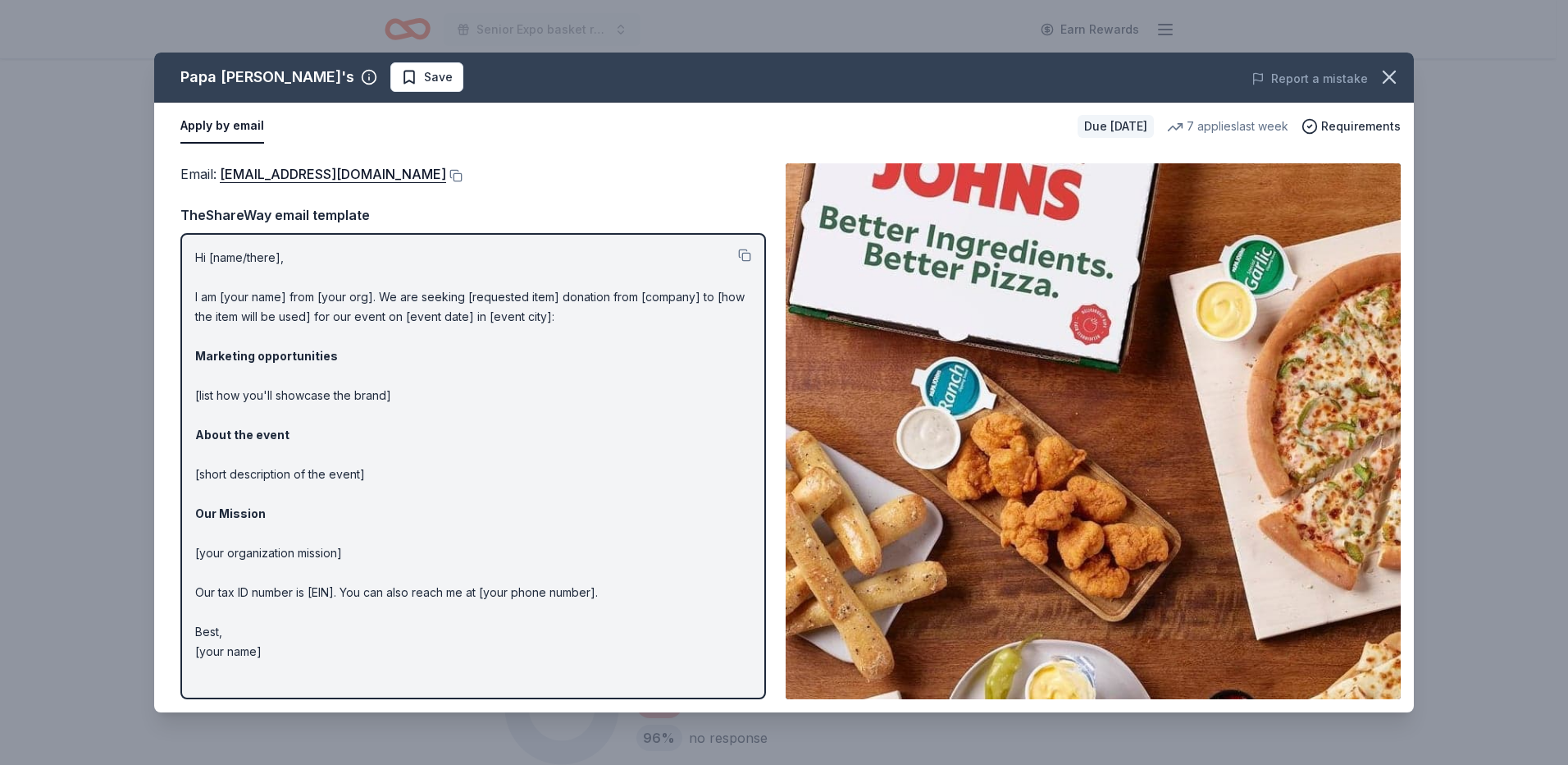
click at [287, 297] on p "Hi [name/there], I am [your name] from [your org]. We are seeking [requested it…" at bounding box center [473, 454] width 556 height 414
click at [327, 170] on link "[EMAIL_ADDRESS][DOMAIN_NAME]" at bounding box center [333, 174] width 226 height 22
drag, startPoint x: 196, startPoint y: 249, endPoint x: 406, endPoint y: 433, distance: 279.2
click at [406, 433] on p "Hi [name/there], I am [your name] from [your org]. We are seeking [requested it…" at bounding box center [473, 454] width 556 height 414
click at [383, 521] on p "Hi [name/there], I am [your name] from [your org]. We are seeking [requested it…" at bounding box center [473, 454] width 556 height 414
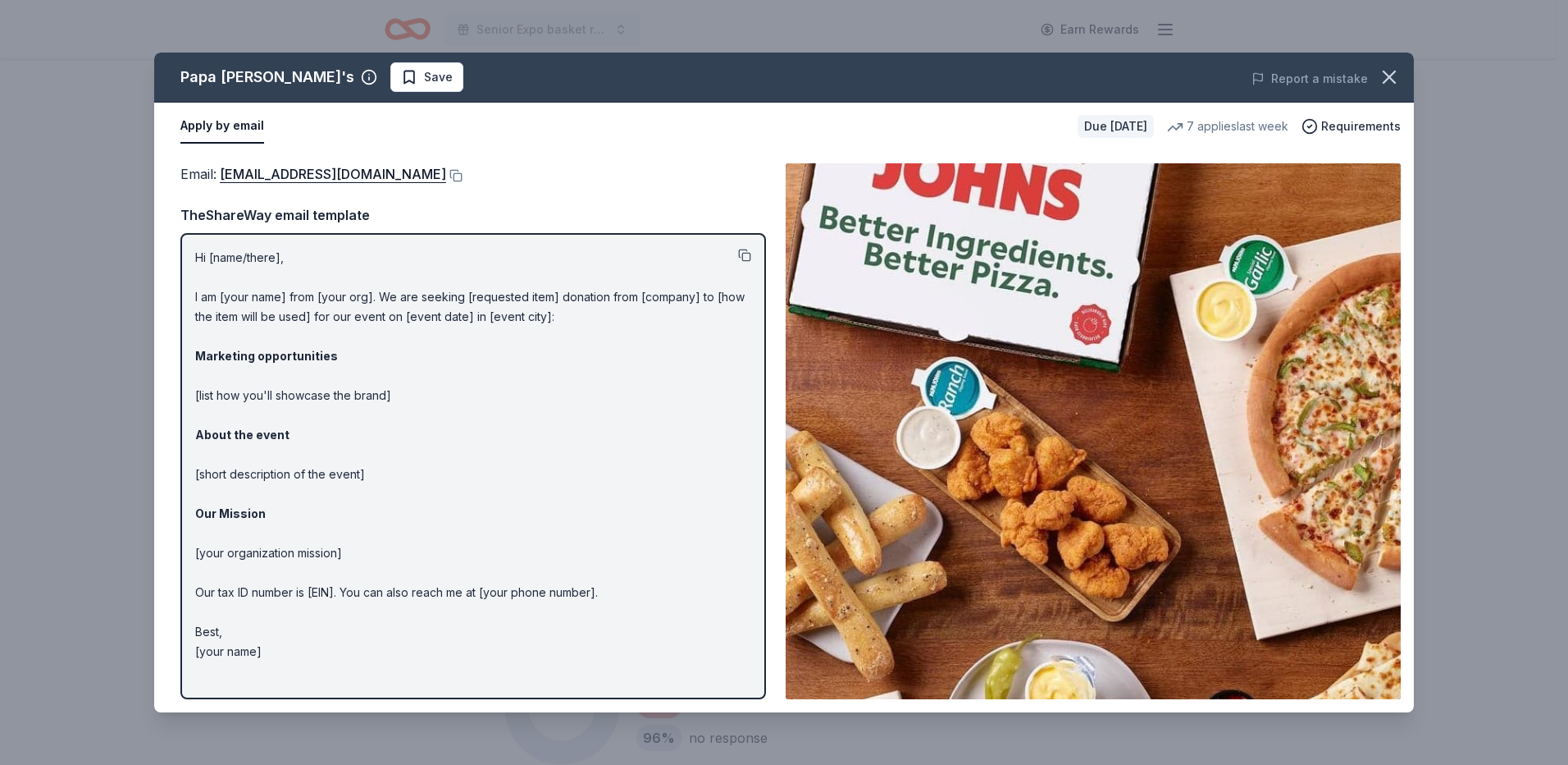
click at [746, 253] on button at bounding box center [745, 255] width 13 height 13
click at [1387, 83] on icon "button" at bounding box center [1388, 76] width 23 height 23
